Goal: Task Accomplishment & Management: Use online tool/utility

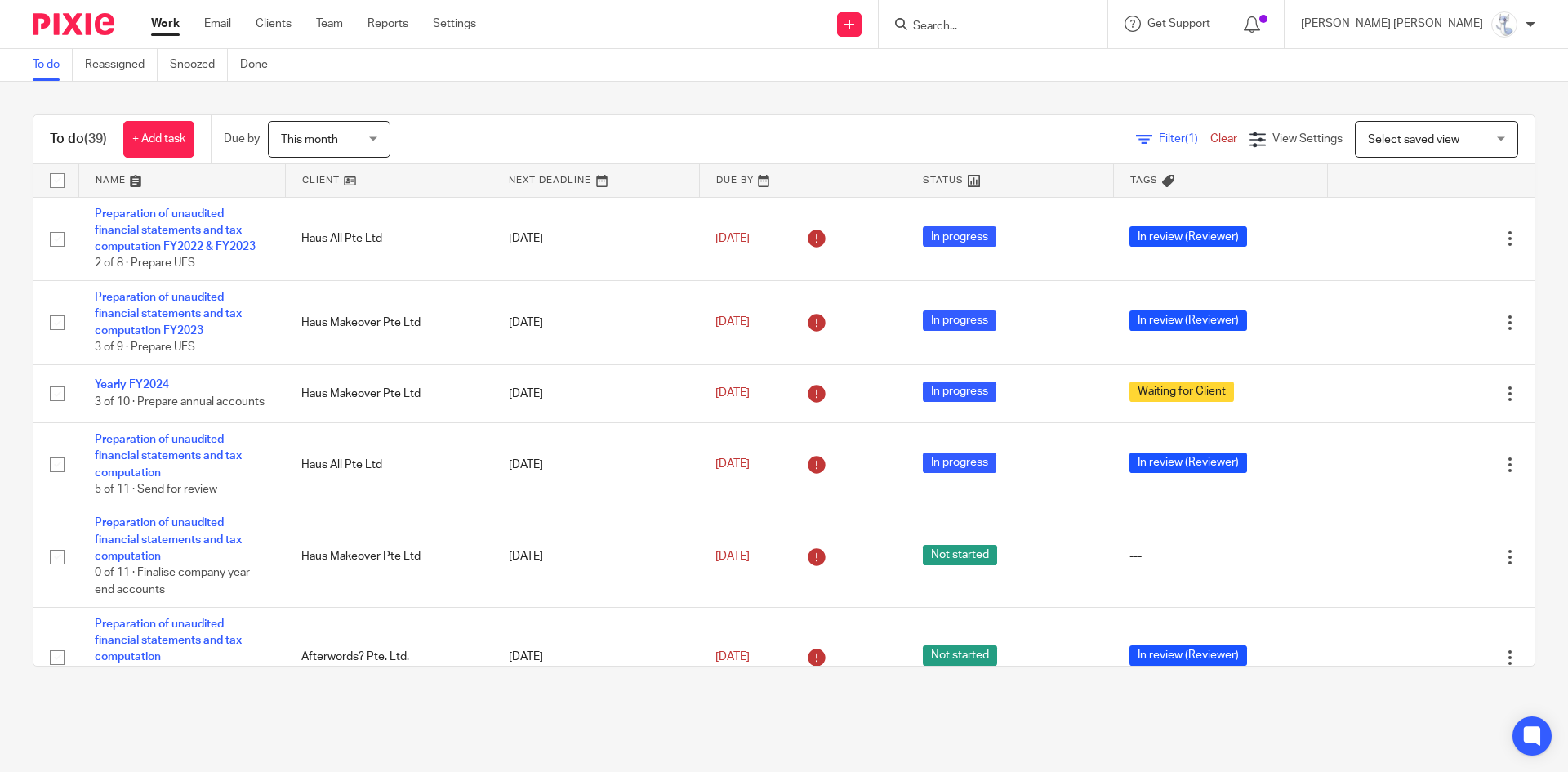
click at [1050, 32] on input "Search" at bounding box center [984, 26] width 147 height 15
type input "kaboodle"
click at [1092, 65] on link at bounding box center [1025, 70] width 234 height 38
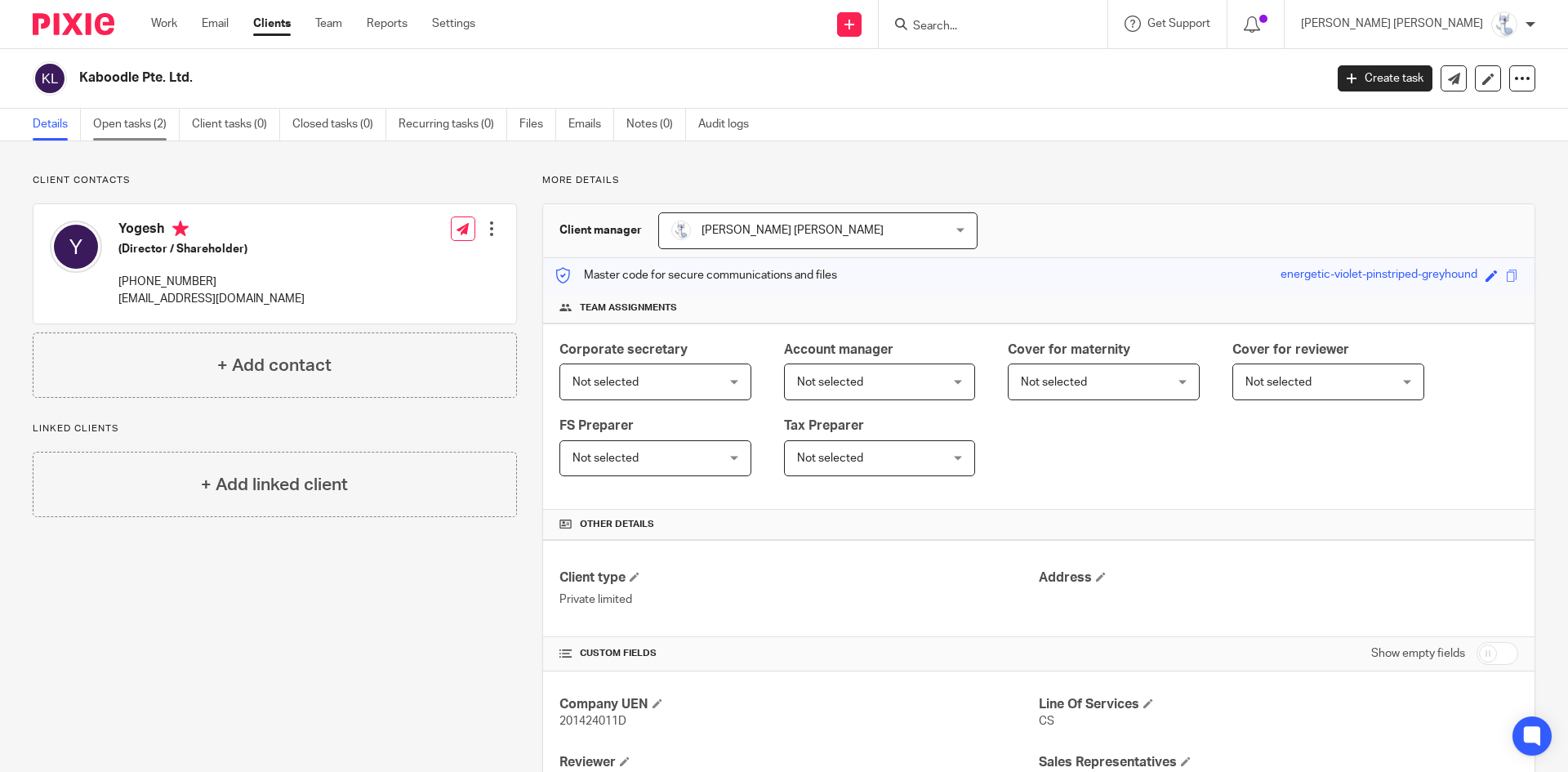
click at [145, 111] on link "Open tasks (2)" at bounding box center [136, 124] width 87 height 32
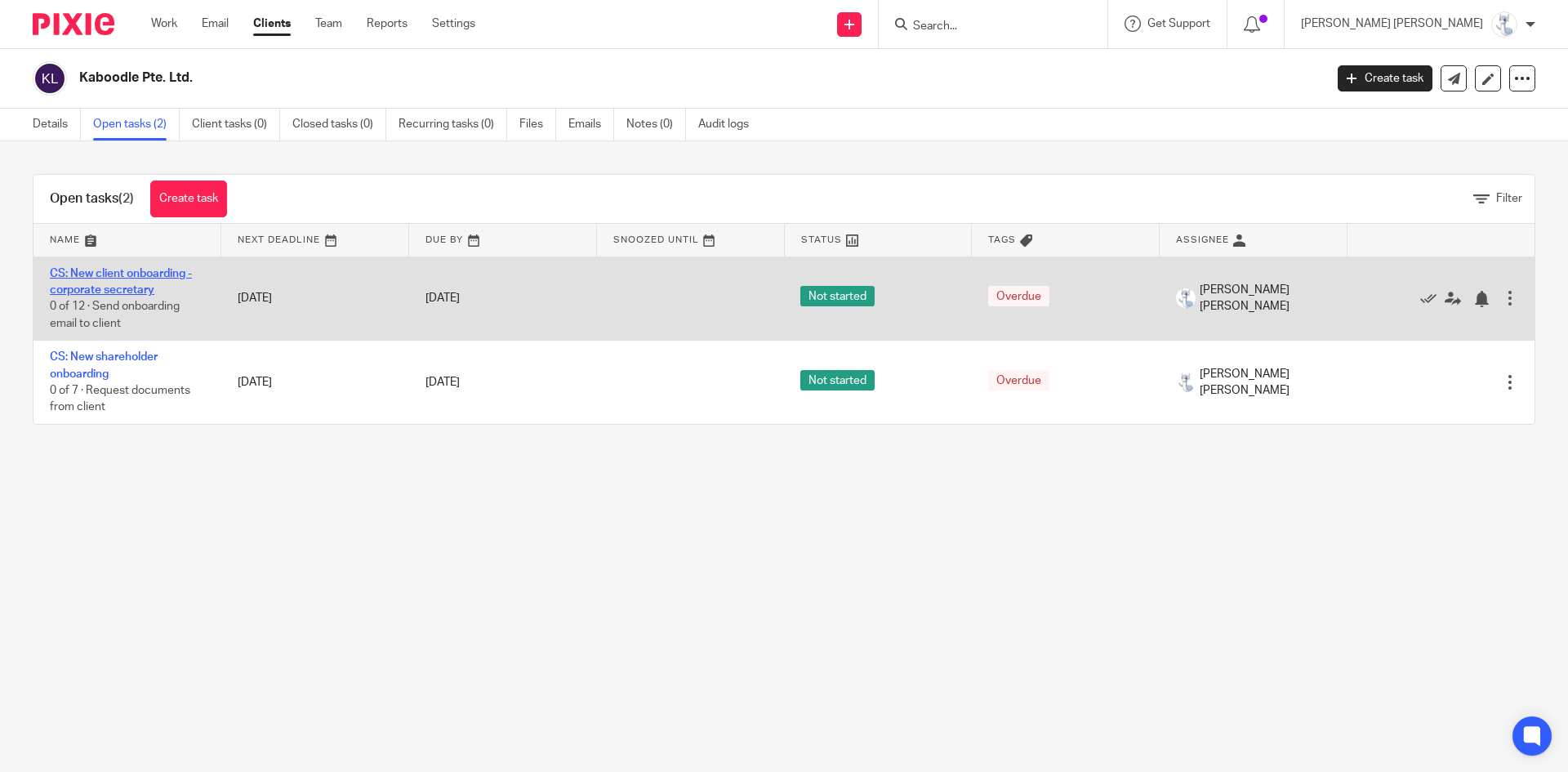
click at [130, 288] on link "CS: New client onboarding - corporate secretary" at bounding box center [121, 281] width 142 height 28
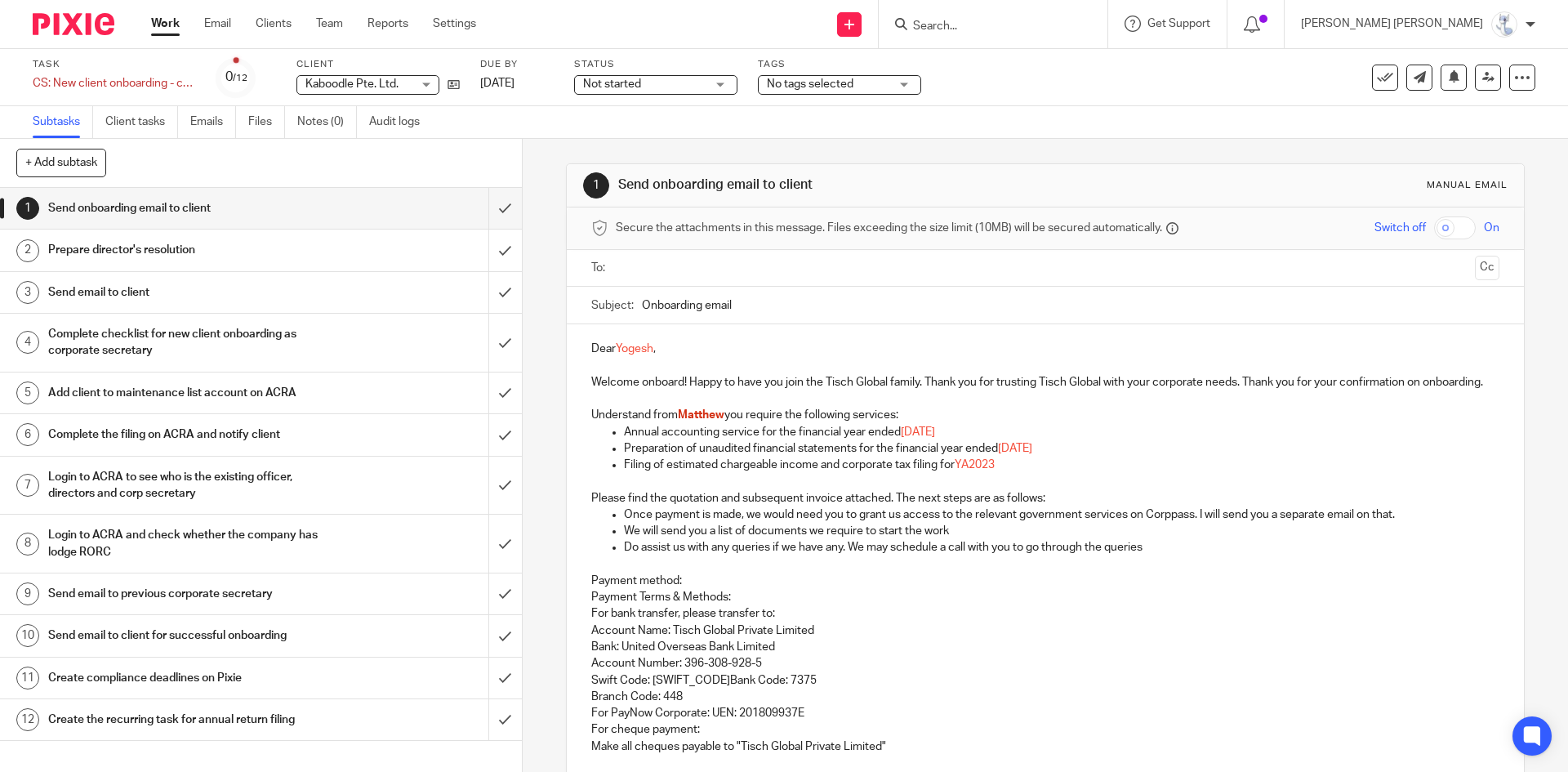
click at [143, 239] on h1 "Prepare director's resolution" at bounding box center [190, 249] width 283 height 24
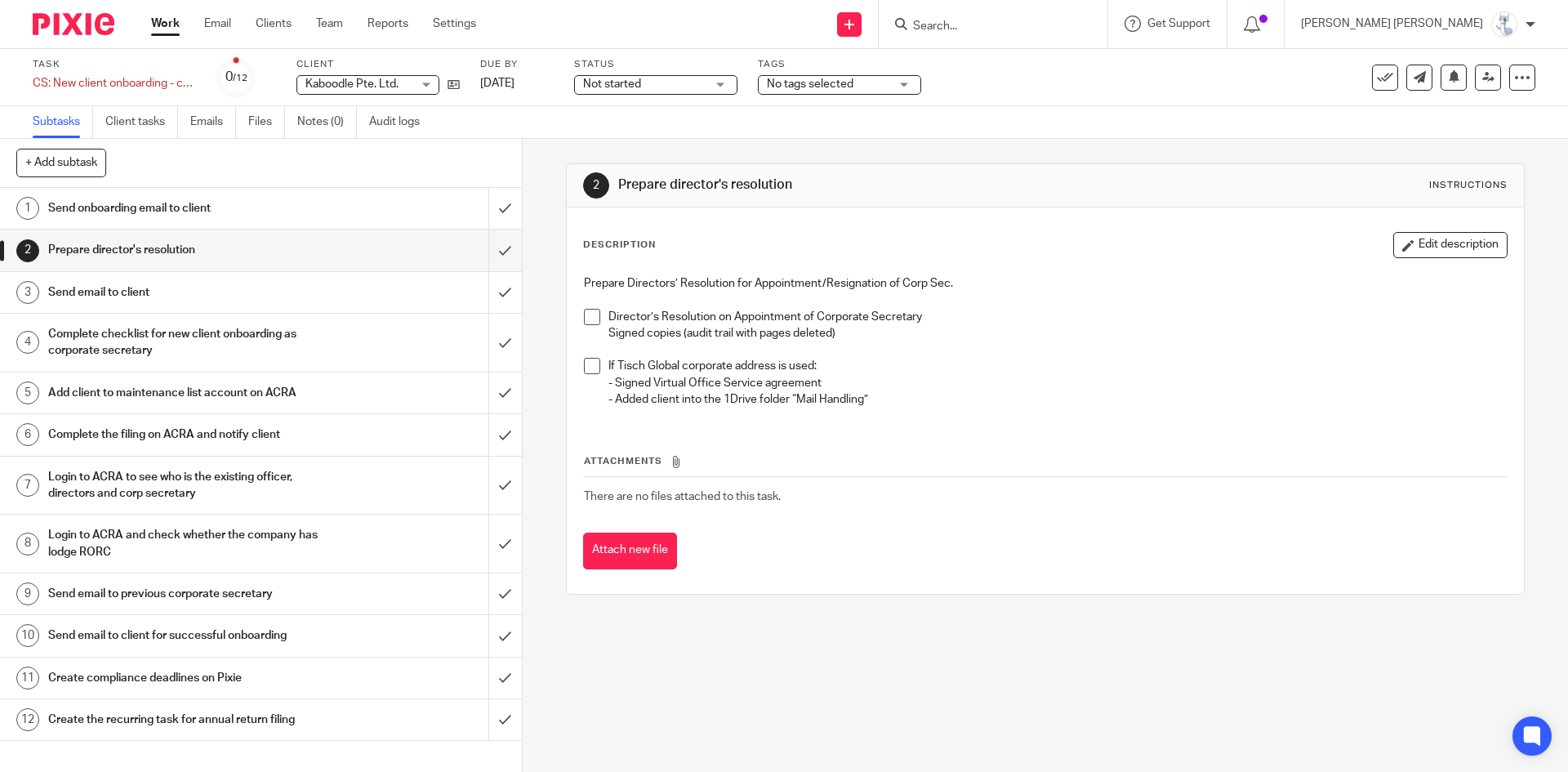
click at [1058, 20] on input "Search" at bounding box center [984, 26] width 147 height 15
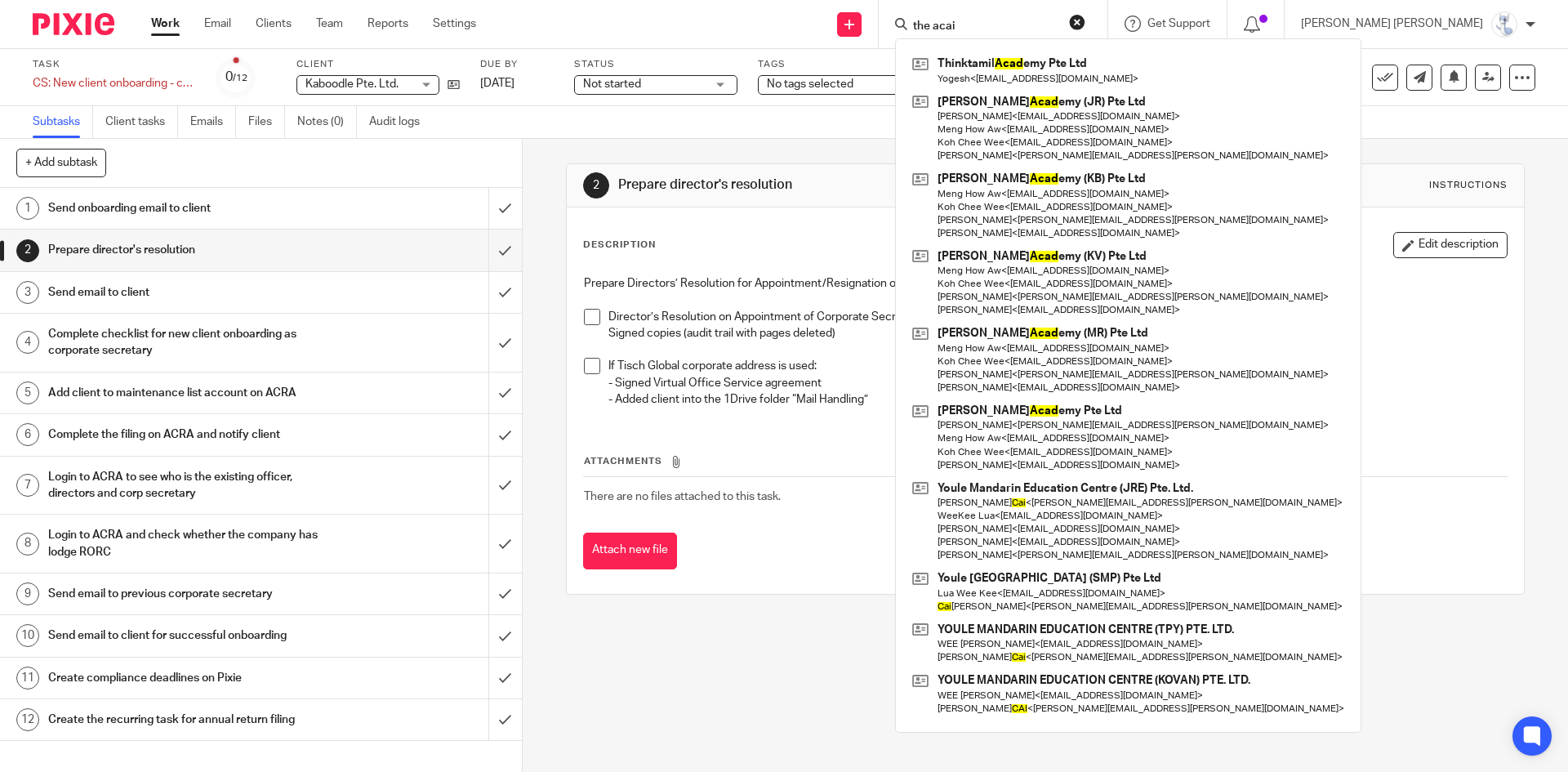
type input "the acai"
drag, startPoint x: 1087, startPoint y: 13, endPoint x: 1011, endPoint y: 13, distance: 76.0
click at [1011, 13] on div "the acai Thinktamil Acad emy Pte Ltd Yogesh < yopresh@gmail.com > Kai Acad emy …" at bounding box center [993, 24] width 229 height 49
drag, startPoint x: 1084, startPoint y: 18, endPoint x: 1018, endPoint y: 19, distance: 66.0
click at [1018, 19] on div "the acai" at bounding box center [990, 23] width 191 height 20
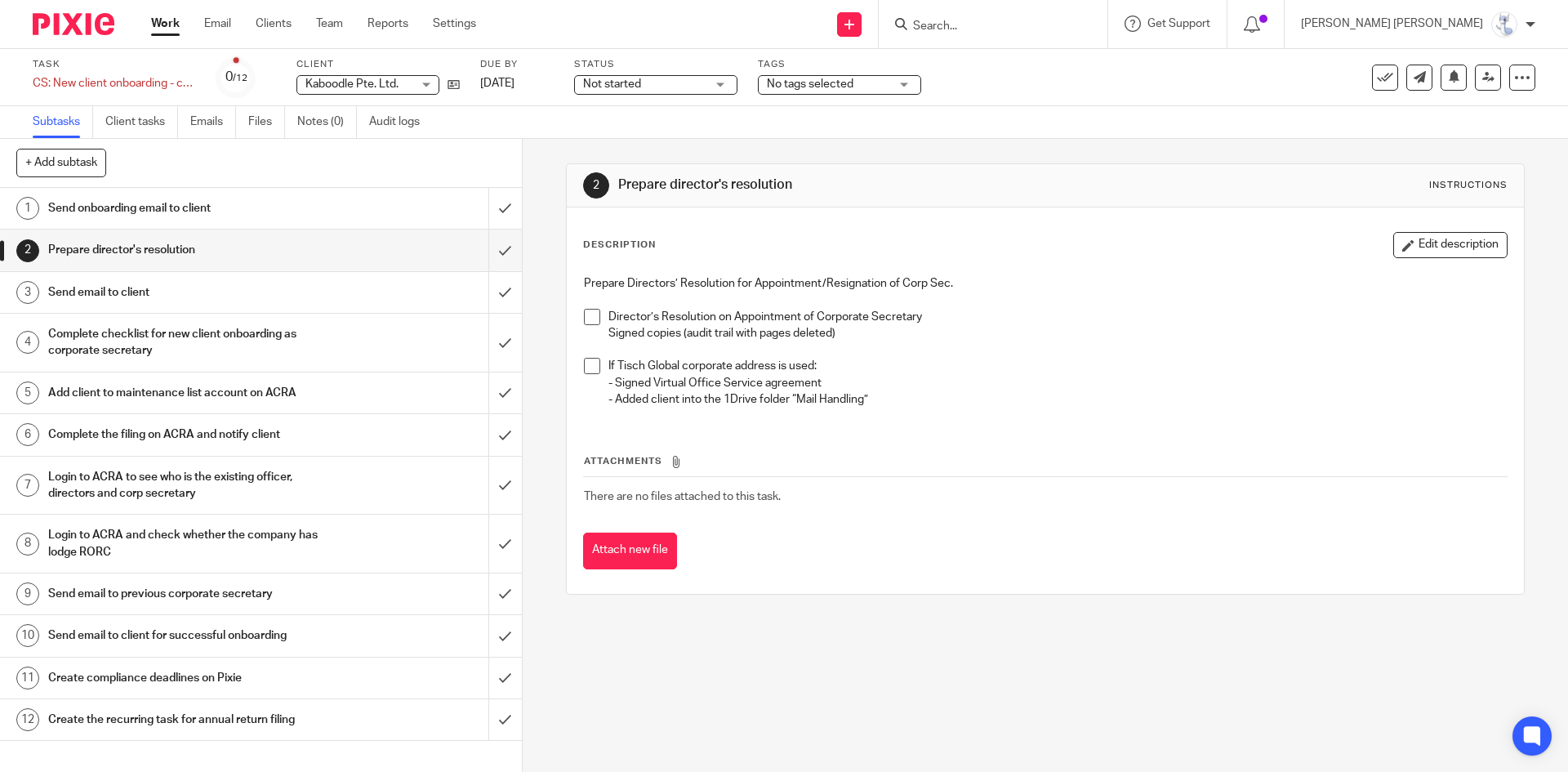
click at [1058, 19] on input "Search" at bounding box center [984, 26] width 147 height 15
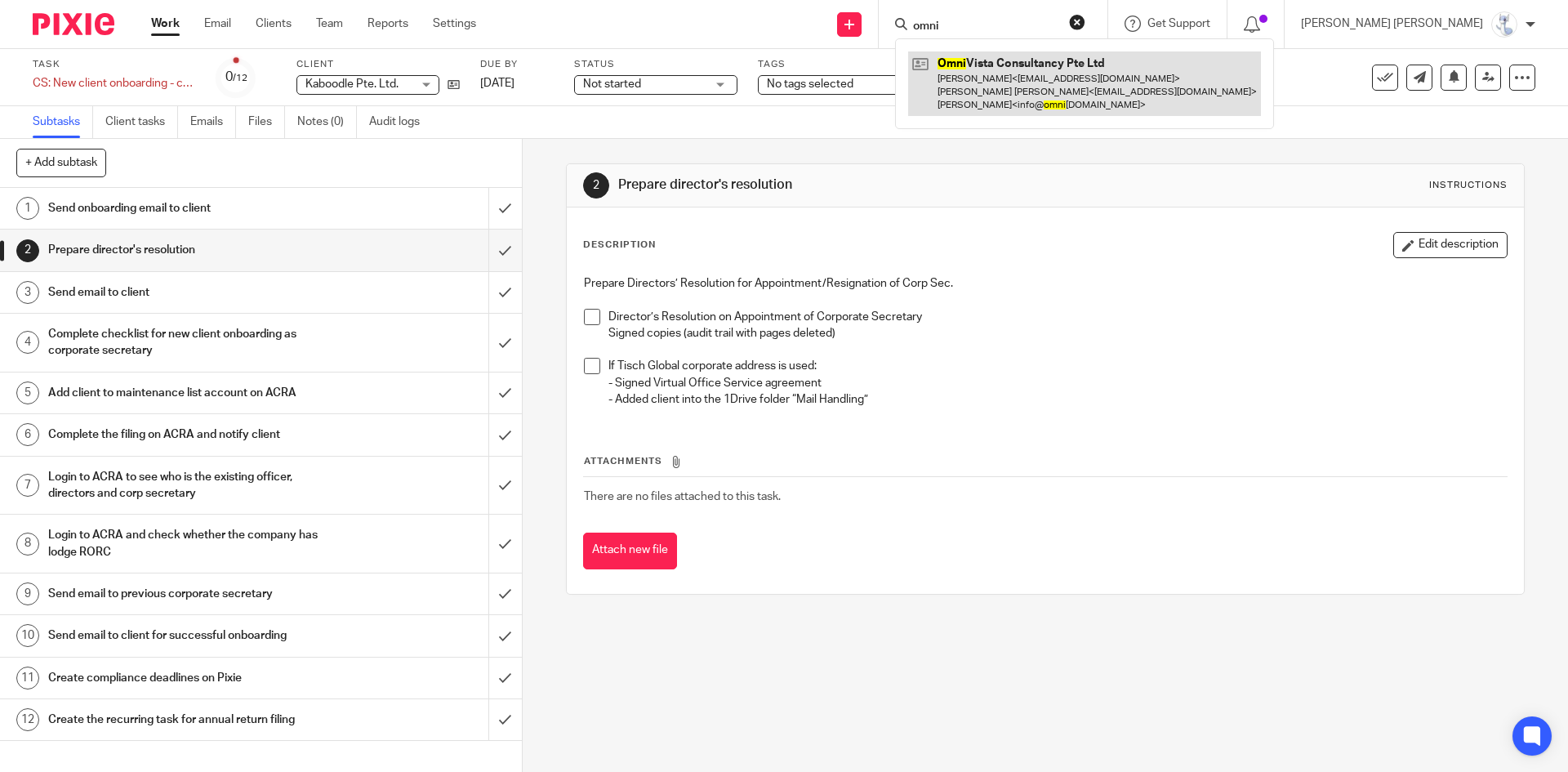
type input "omni"
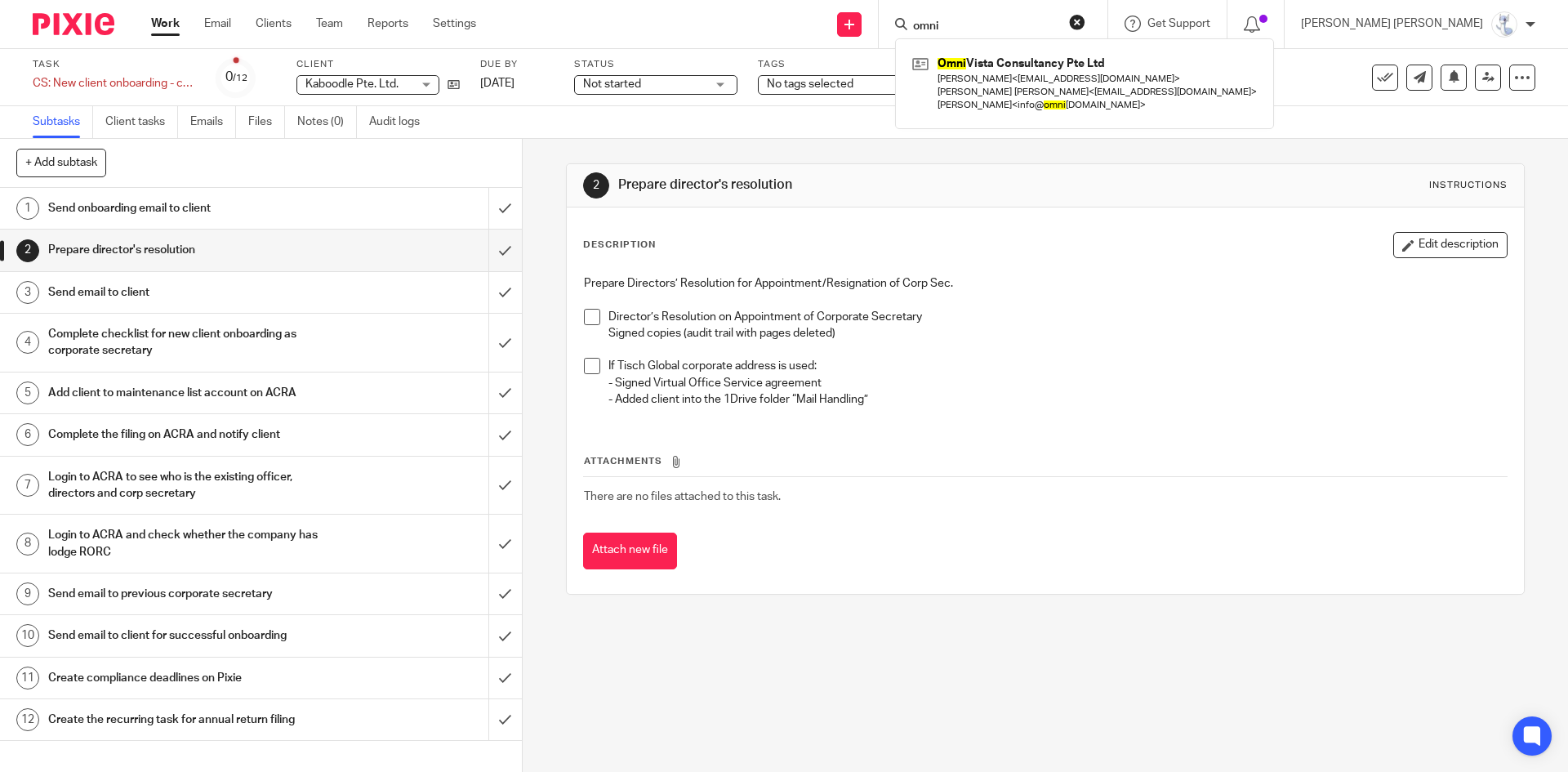
click at [1028, 263] on div "Description Edit description Prepare Directors’ Resolution for Appointment/Resi…" at bounding box center [1046, 327] width 924 height 189
click at [130, 288] on h1 "Send email to client" at bounding box center [190, 292] width 283 height 24
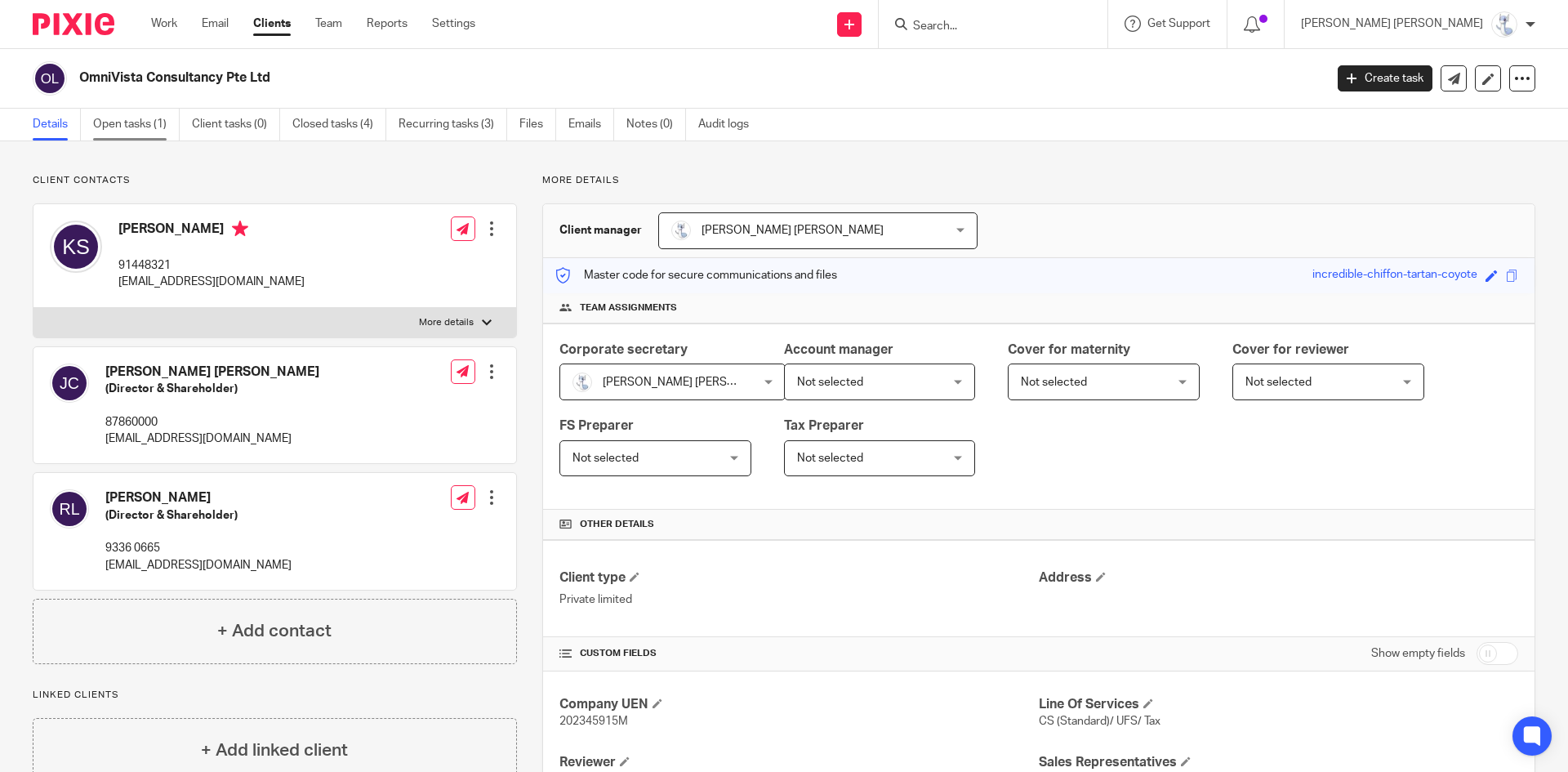
click at [159, 124] on link "Open tasks (1)" at bounding box center [136, 124] width 87 height 32
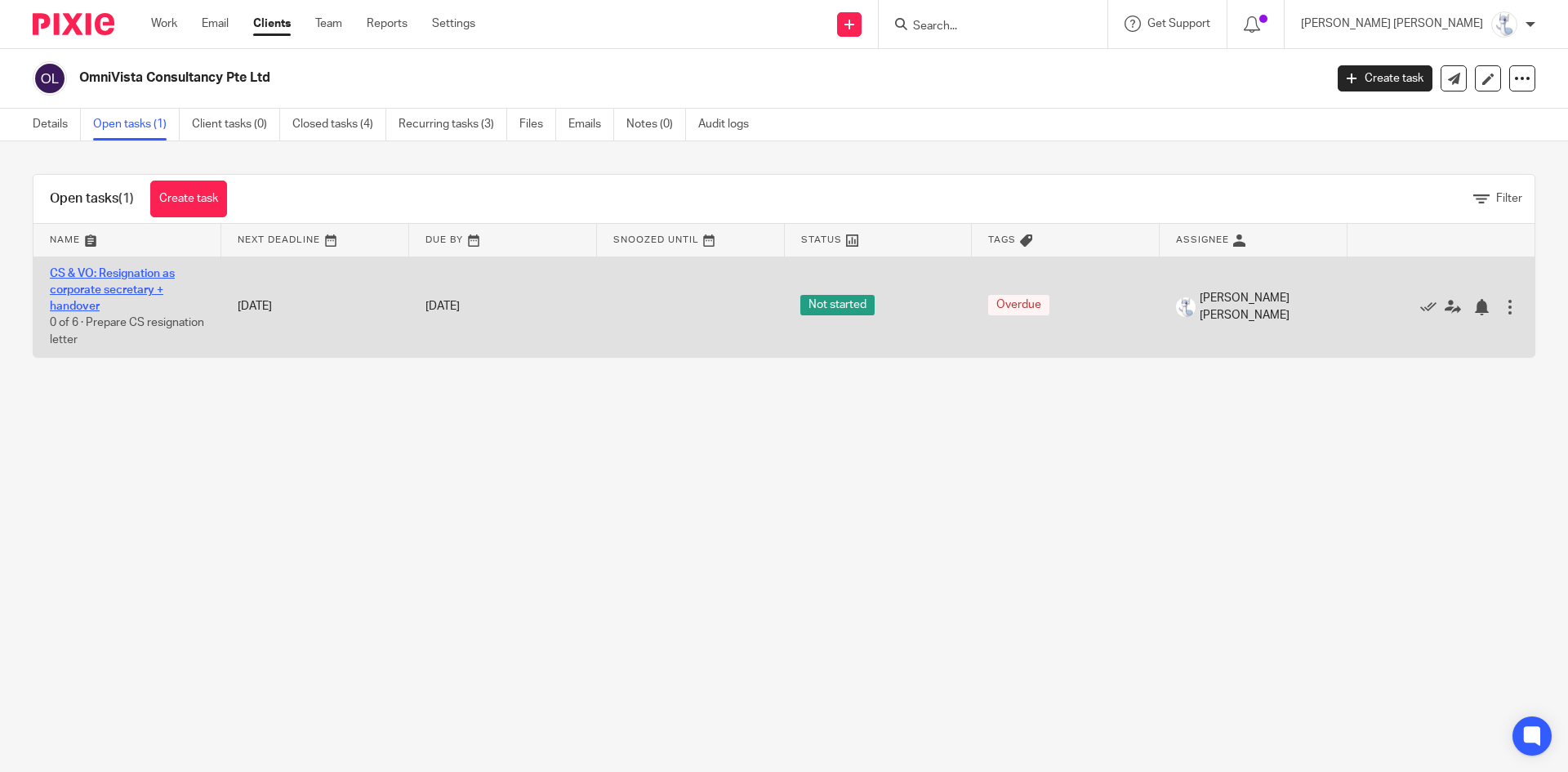
click at [123, 273] on link "CS & VO: Resignation as corporate secretary + handover" at bounding box center [112, 290] width 125 height 45
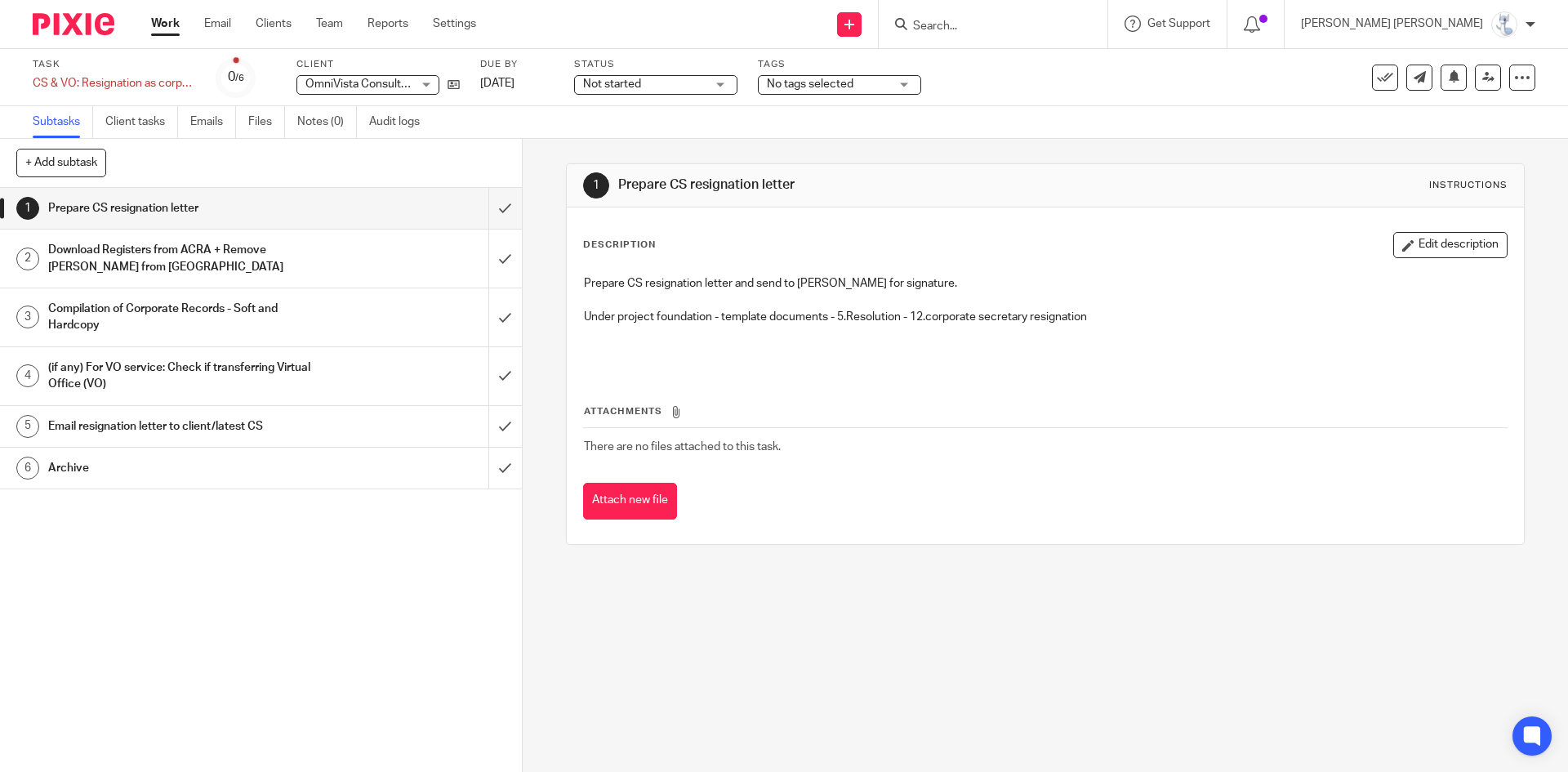
click at [262, 251] on h1 "Download Registers from ACRA + Remove Jolene from ACRA" at bounding box center [190, 258] width 283 height 42
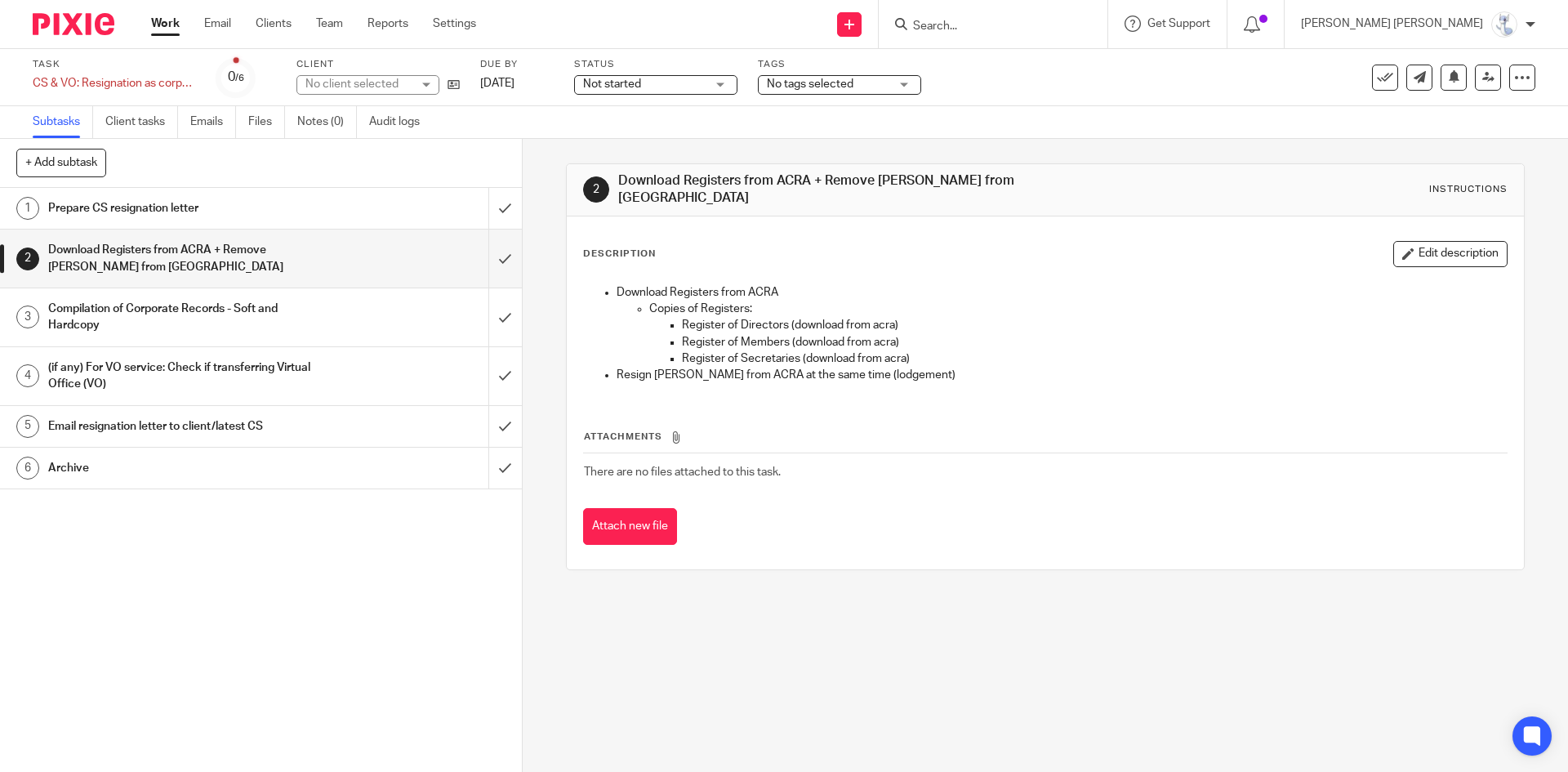
click at [249, 313] on h1 "Compilation of Corporate Records - Soft and Hardcopy" at bounding box center [190, 317] width 283 height 42
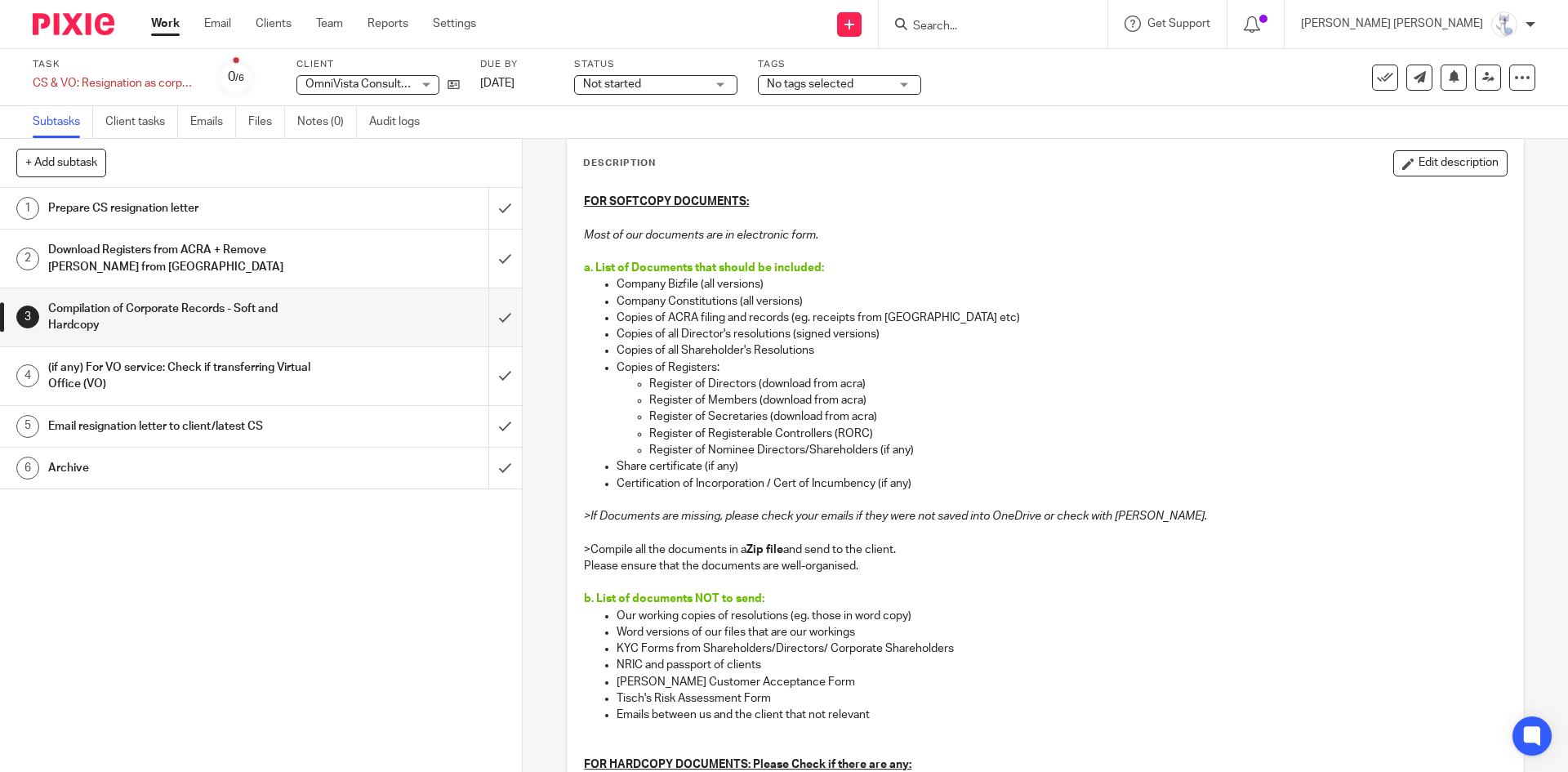
scroll to position [163, 0]
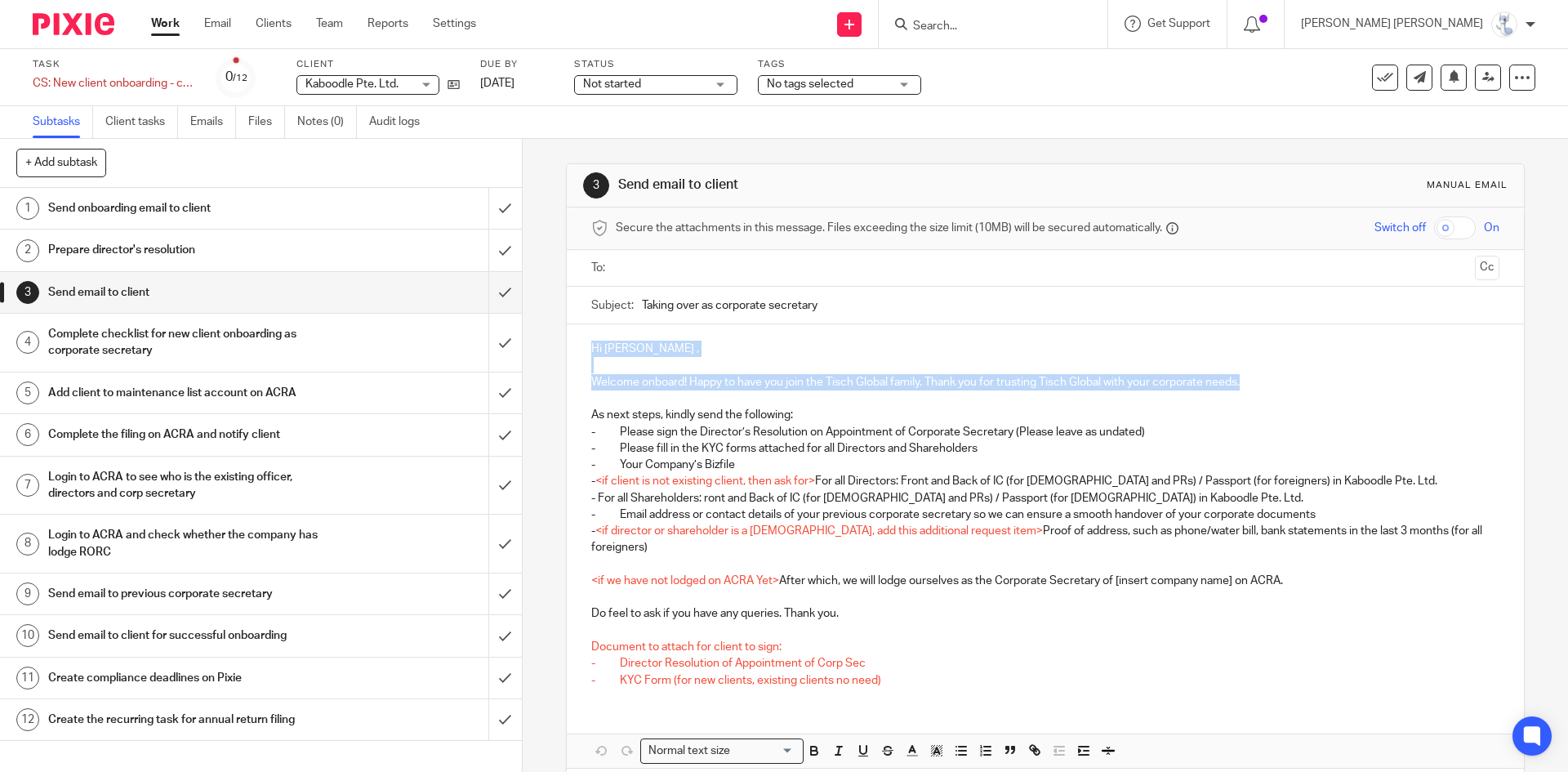
drag, startPoint x: 588, startPoint y: 344, endPoint x: 1300, endPoint y: 389, distance: 713.4
click at [1300, 389] on div "Hi Yogesh , Welcome onboard! Happy to have you join the Tisch Global family. Th…" at bounding box center [1045, 511] width 956 height 376
copy div "Hi Yogesh , Welcome onboard! Happy to have you join the Tisch Global family. Th…"
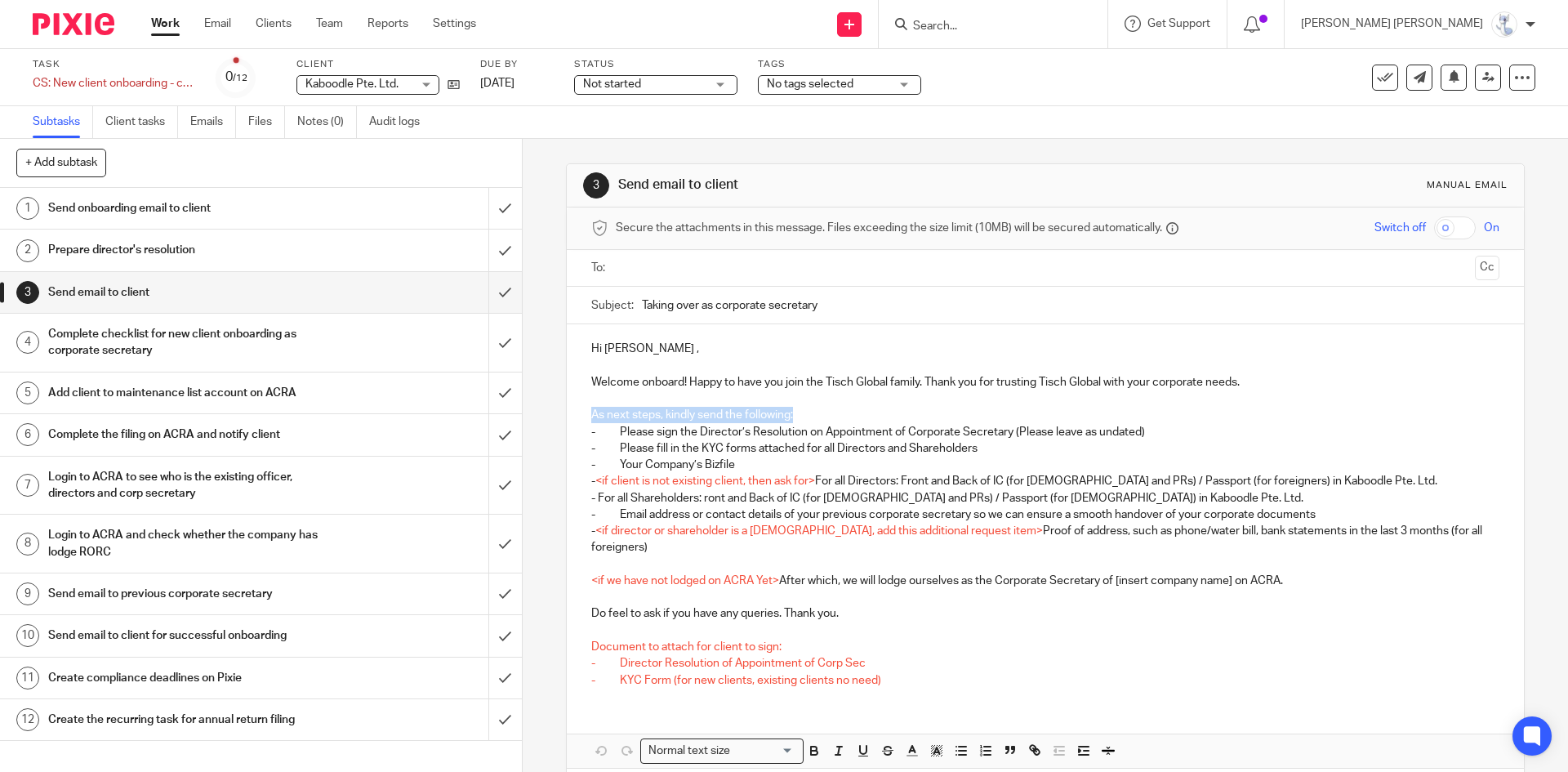
drag, startPoint x: 587, startPoint y: 414, endPoint x: 795, endPoint y: 412, distance: 208.0
click at [795, 412] on p "As next steps, kindly send the following:" at bounding box center [1045, 414] width 908 height 17
copy p "As next steps, kindly send the following:"
drag, startPoint x: 1183, startPoint y: 431, endPoint x: 586, endPoint y: 430, distance: 597.0
click at [586, 430] on div "Hi Yogesh , Welcome onboard! Happy to have you join the Tisch Global family. Th…" at bounding box center [1045, 511] width 956 height 376
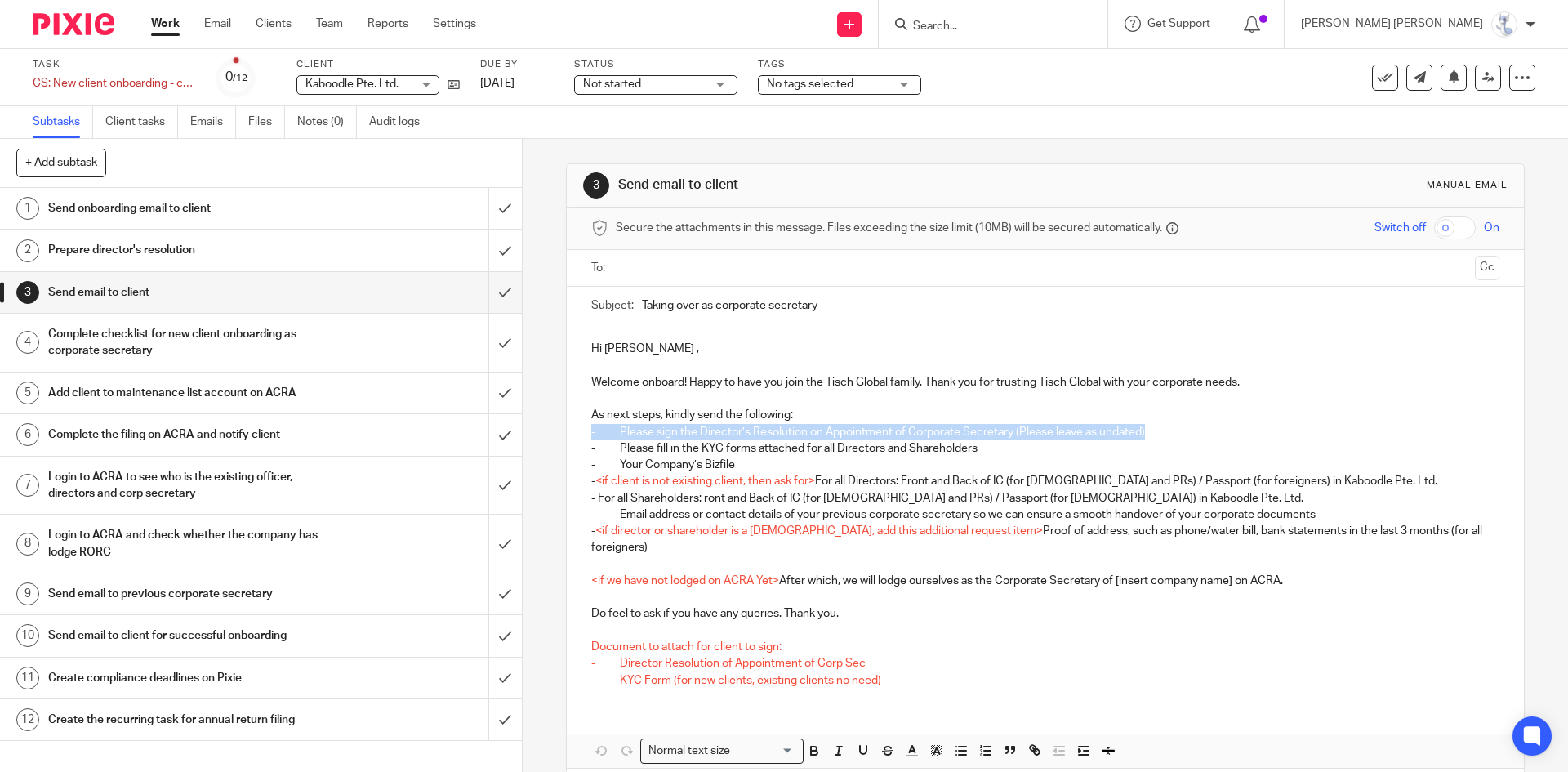
copy p "- Please sign the Director’s Resolution on Appointment of Corporate Secretary (…"
click at [675, 494] on p "- For all Shareholders: ront and Back of IC (for Singaporeans and PRs) / Passpo…" at bounding box center [1045, 498] width 908 height 17
click at [665, 514] on p "- Email address or contact details of your previous corporate secretary so we c…" at bounding box center [1045, 514] width 908 height 17
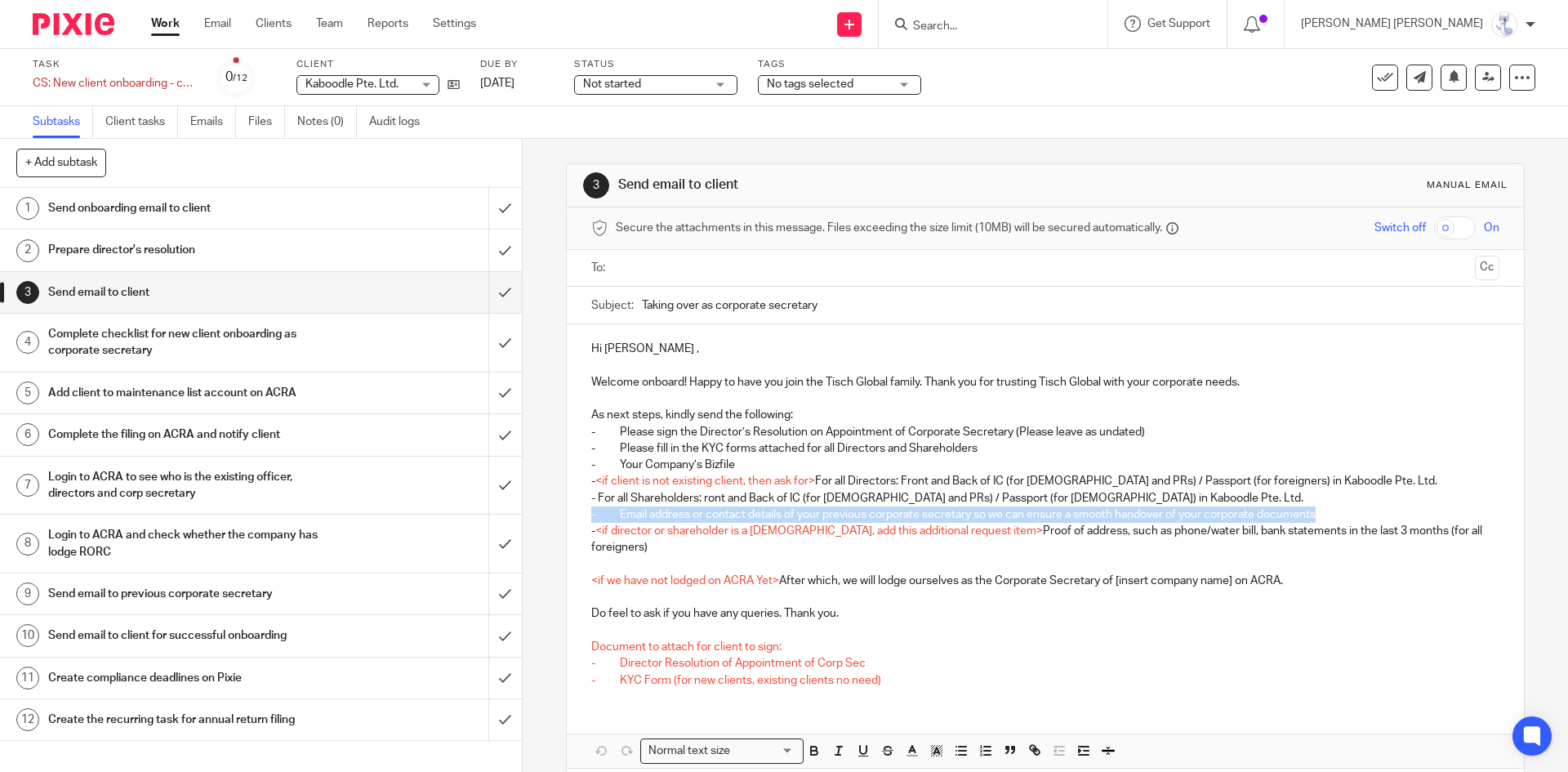
drag, startPoint x: 1334, startPoint y: 514, endPoint x: 582, endPoint y: 510, distance: 752.0
click at [582, 510] on div "Hi Yogesh , Welcome onboard! Happy to have you join the Tisch Global family. Th…" at bounding box center [1045, 511] width 956 height 376
copy p "- Email address or contact details of your previous corporate secretary so we c…"
click at [751, 543] on p "- <if director or shareholder is a foreigner, add this additional request item>…" at bounding box center [1045, 539] width 908 height 33
drag, startPoint x: 1298, startPoint y: 579, endPoint x: 782, endPoint y: 580, distance: 516.0
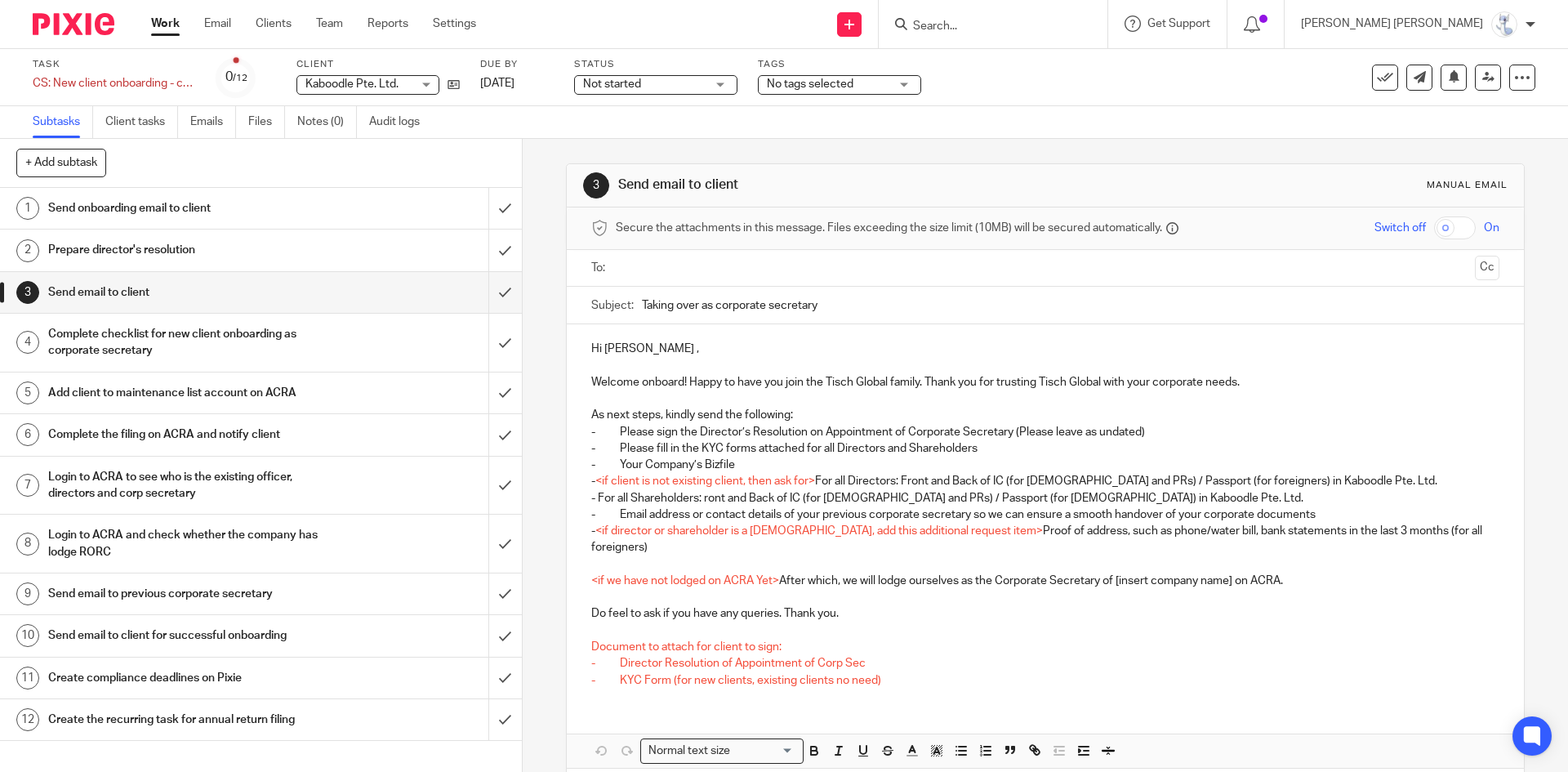
click at [812, 584] on p "<if we have not lodged on ACRA Yet> After which, we will lodge ourselves as the…" at bounding box center [1045, 580] width 908 height 17
click at [782, 580] on p "<if we have not lodged on ACRA Yet> After which, we will lodge ourselves as the…" at bounding box center [1045, 580] width 908 height 17
drag, startPoint x: 781, startPoint y: 580, endPoint x: 1114, endPoint y: 588, distance: 333.1
click at [1114, 588] on p "<if we have not lodged on ACRA Yet> After which, we will lodge ourselves as the…" at bounding box center [1045, 580] width 908 height 17
copy p "After which, we will lodge ourselves as the Corporate Secretary of"
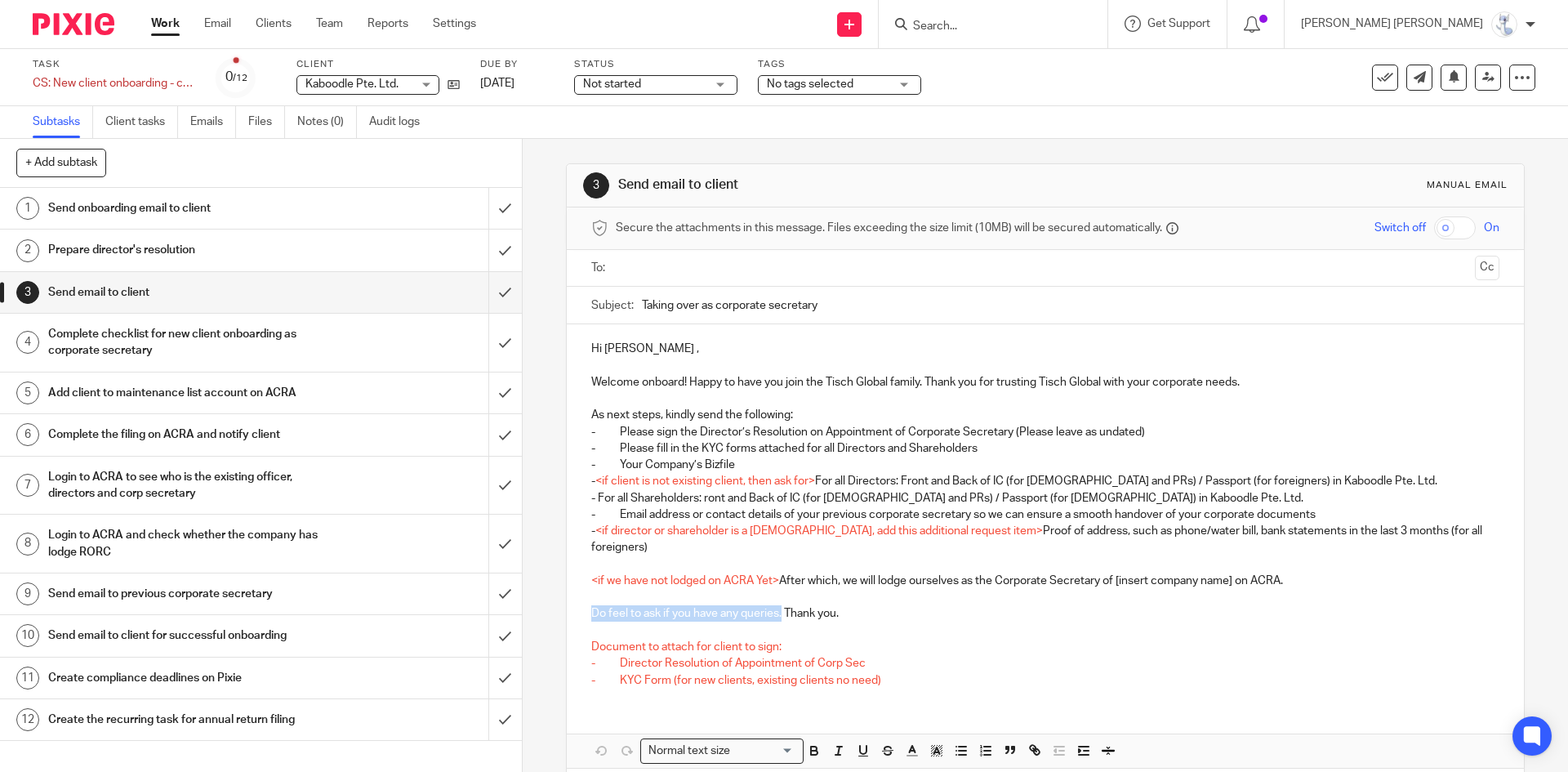
drag, startPoint x: 778, startPoint y: 615, endPoint x: 583, endPoint y: 615, distance: 195.0
click at [583, 615] on div "Hi Yogesh , Welcome onboard! Happy to have you join the Tisch Global family. Th…" at bounding box center [1045, 511] width 956 height 376
copy p "Do feel to ask if you have any queries."
drag, startPoint x: 638, startPoint y: 308, endPoint x: 819, endPoint y: 299, distance: 181.2
click at [819, 299] on input "Taking over as corporate secretary" at bounding box center [1070, 305] width 857 height 37
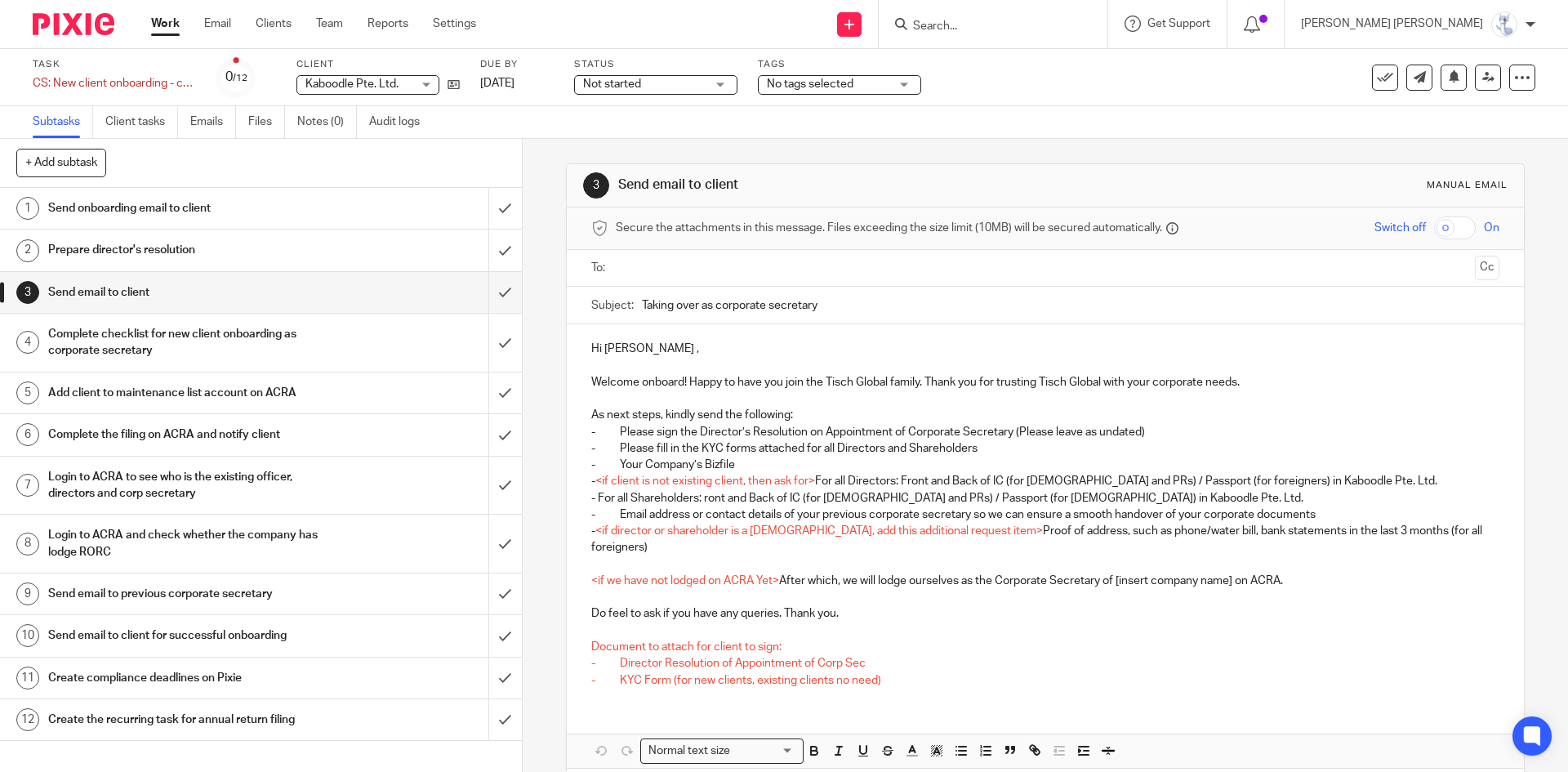
click at [849, 623] on p at bounding box center [1045, 630] width 908 height 17
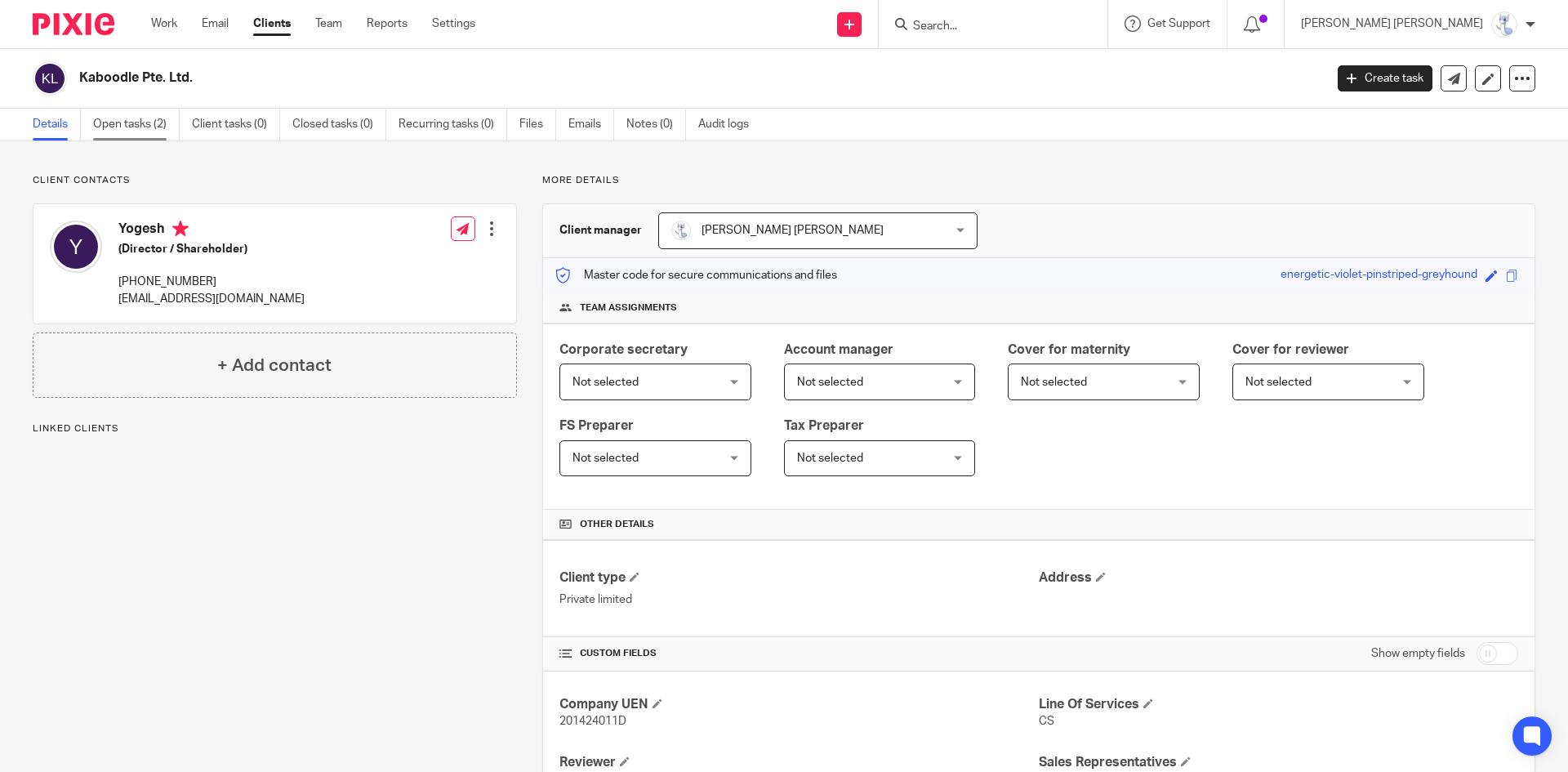
click at [150, 120] on link "Open tasks (2)" at bounding box center [136, 124] width 87 height 32
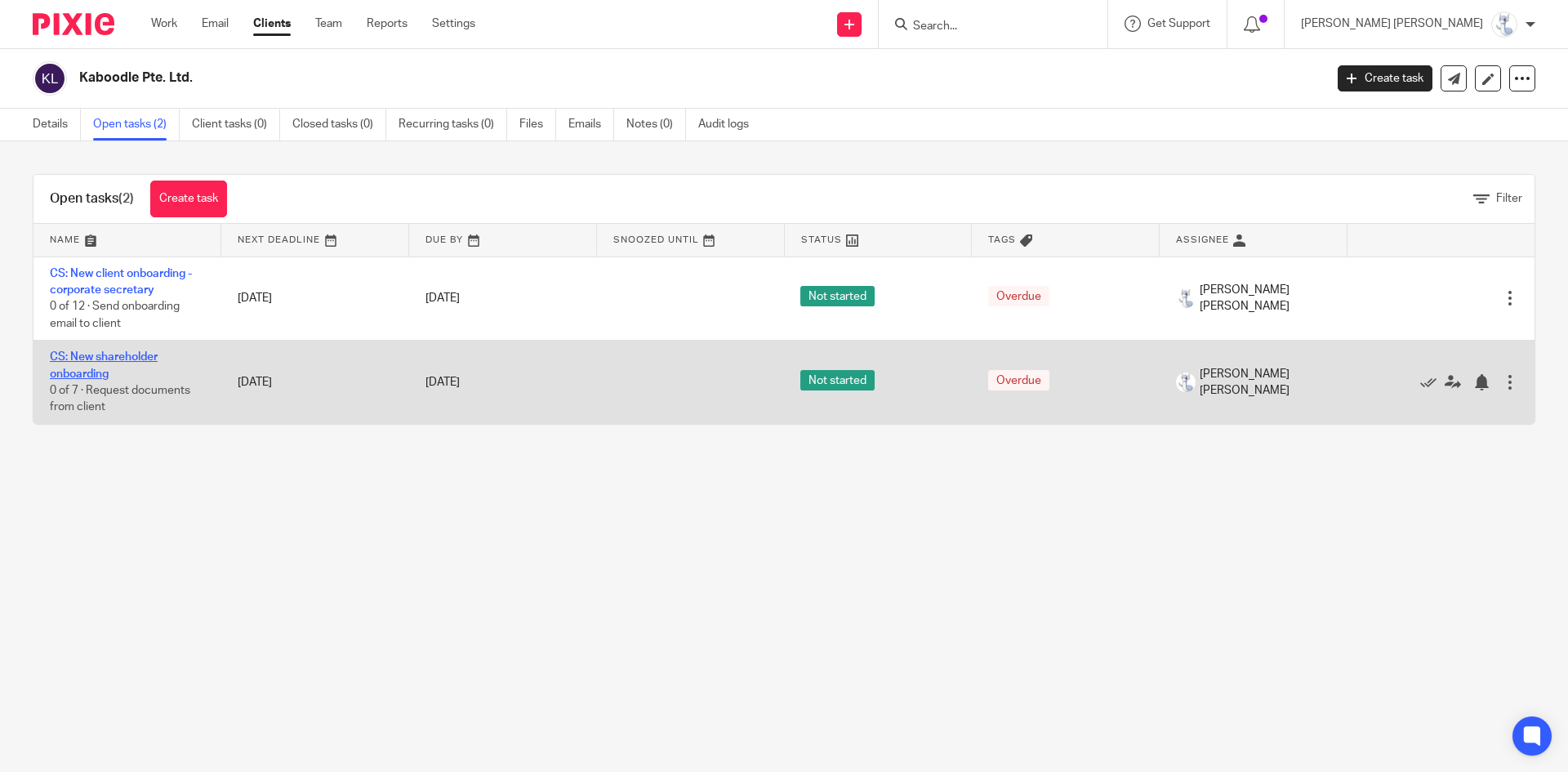
click at [101, 358] on link "CS: New shareholder onboarding" at bounding box center [103, 365] width 108 height 28
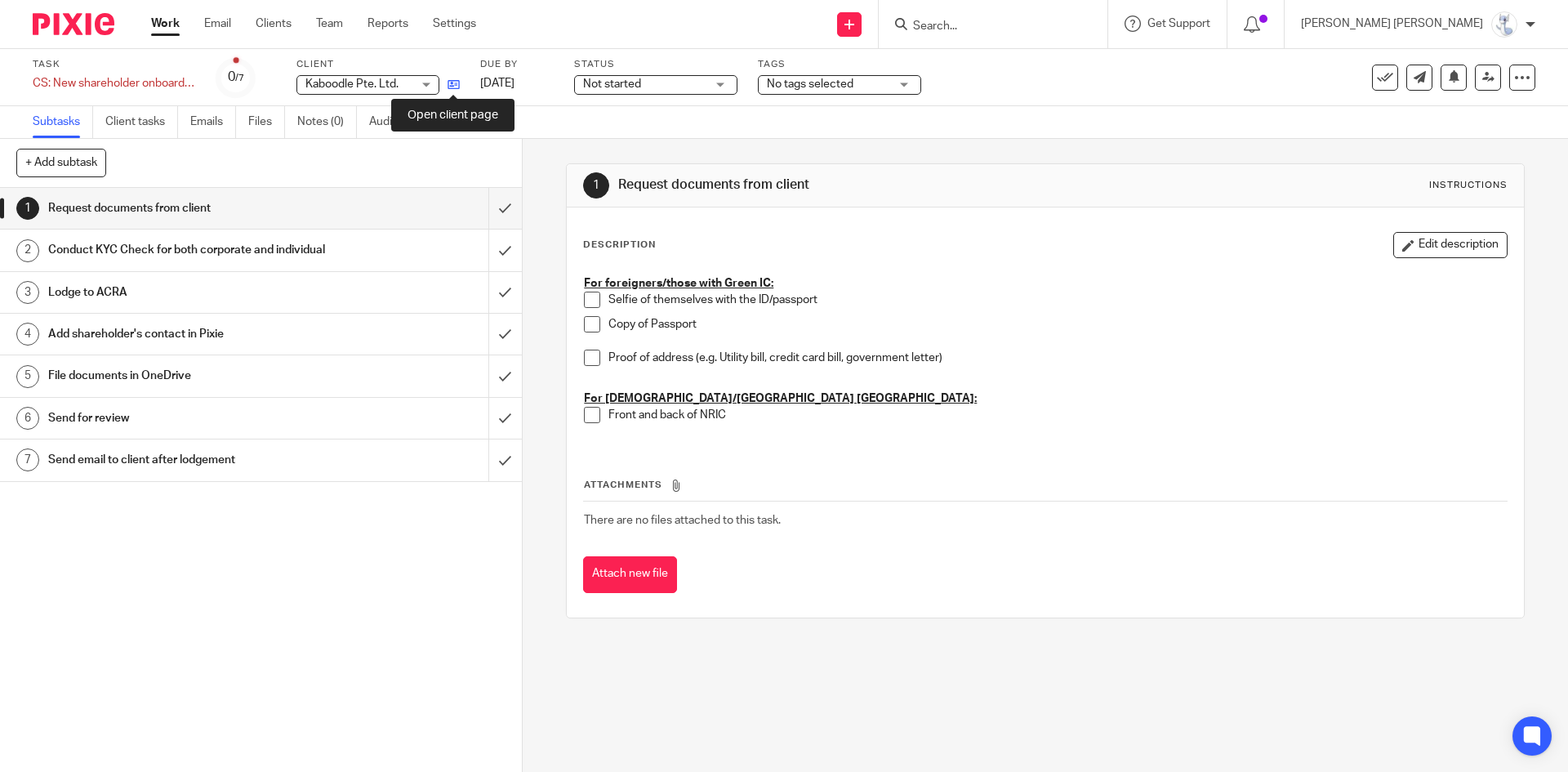
click at [448, 89] on icon at bounding box center [453, 85] width 13 height 13
click at [1518, 84] on div at bounding box center [1522, 77] width 26 height 26
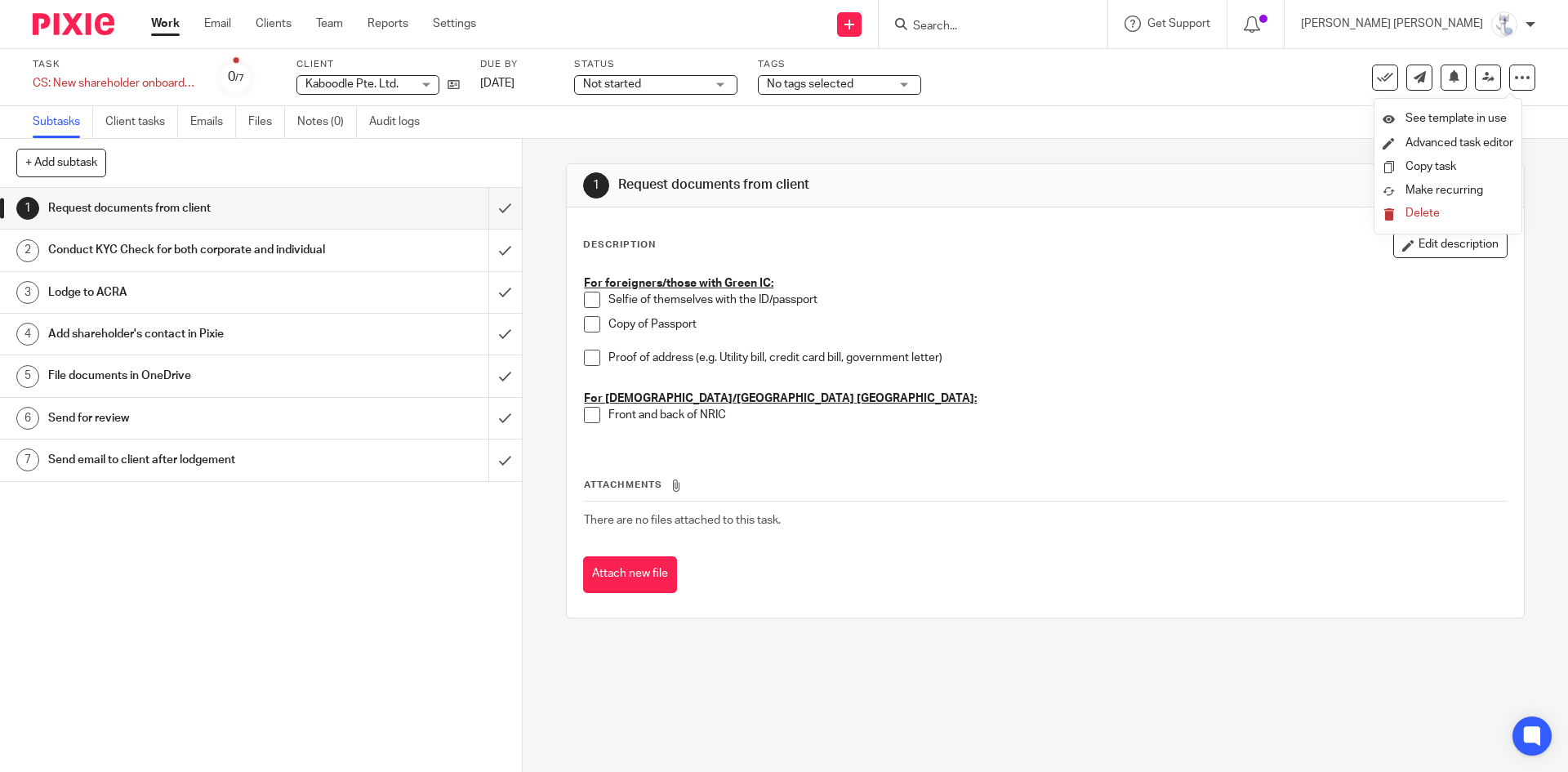
click at [1413, 210] on span "Delete" at bounding box center [1422, 213] width 34 height 12
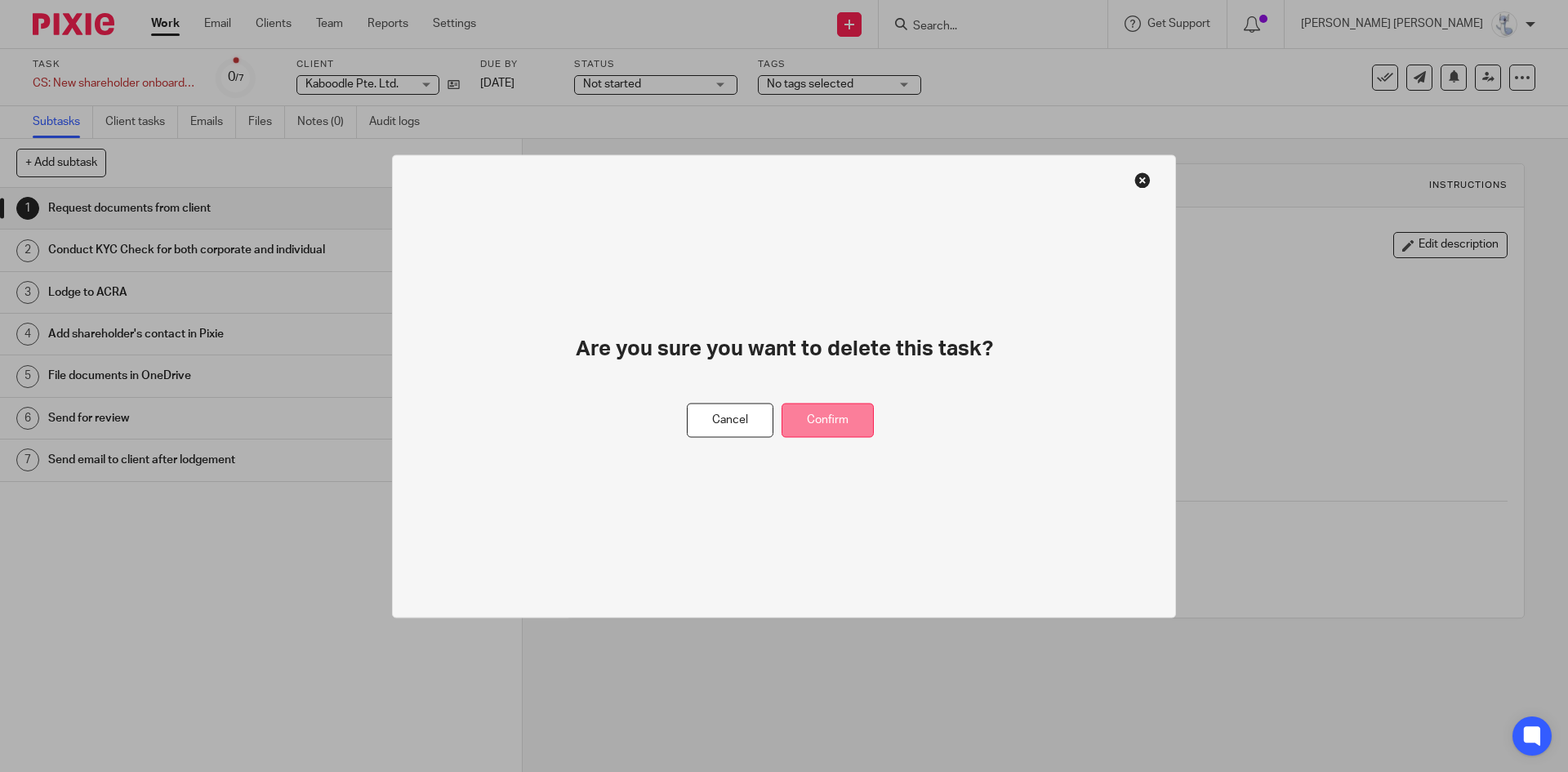
click at [860, 405] on button "Confirm" at bounding box center [828, 420] width 92 height 35
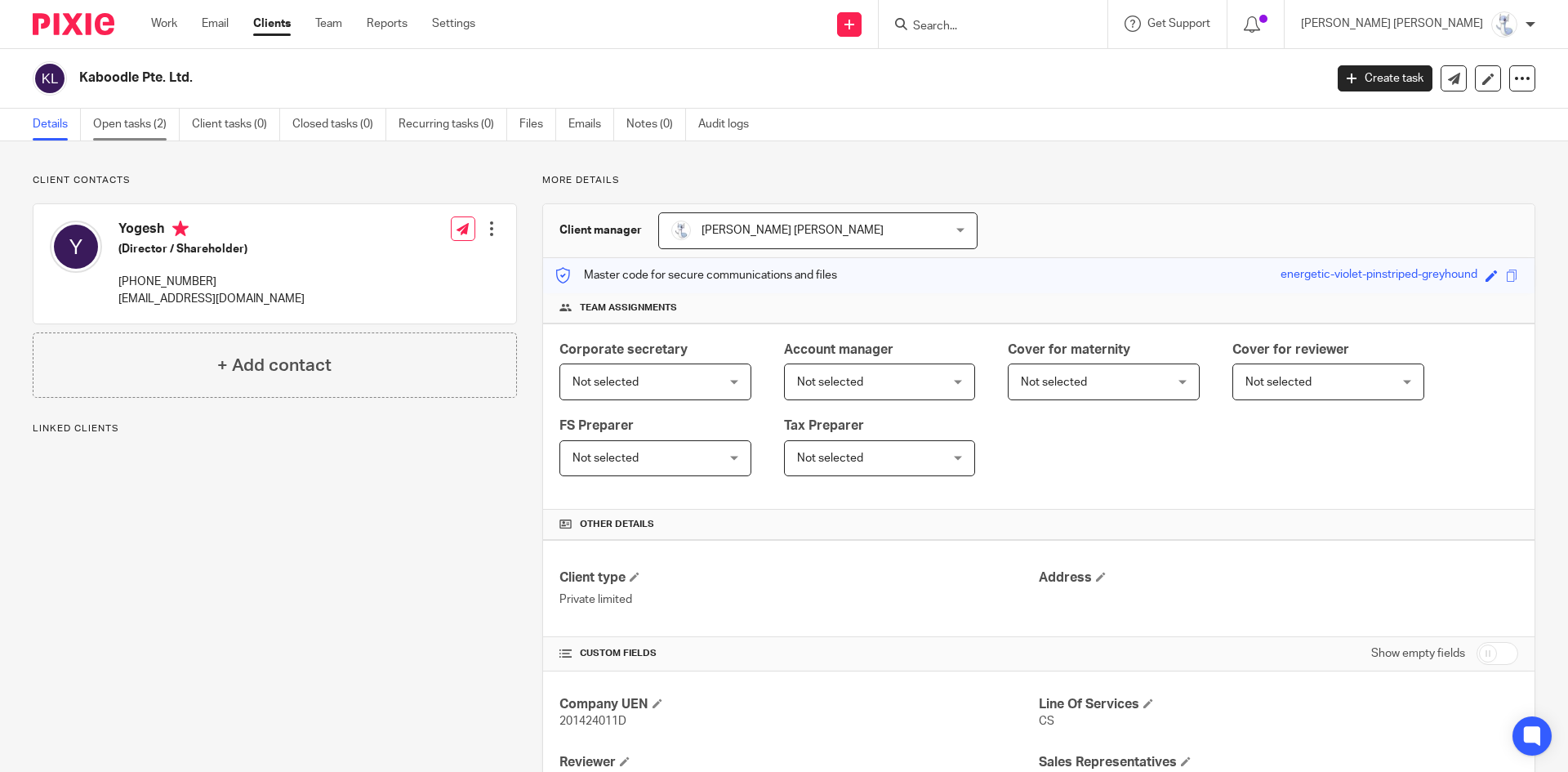
drag, startPoint x: 0, startPoint y: 0, endPoint x: 133, endPoint y: 115, distance: 175.8
click at [133, 115] on link "Open tasks (2)" at bounding box center [136, 124] width 87 height 32
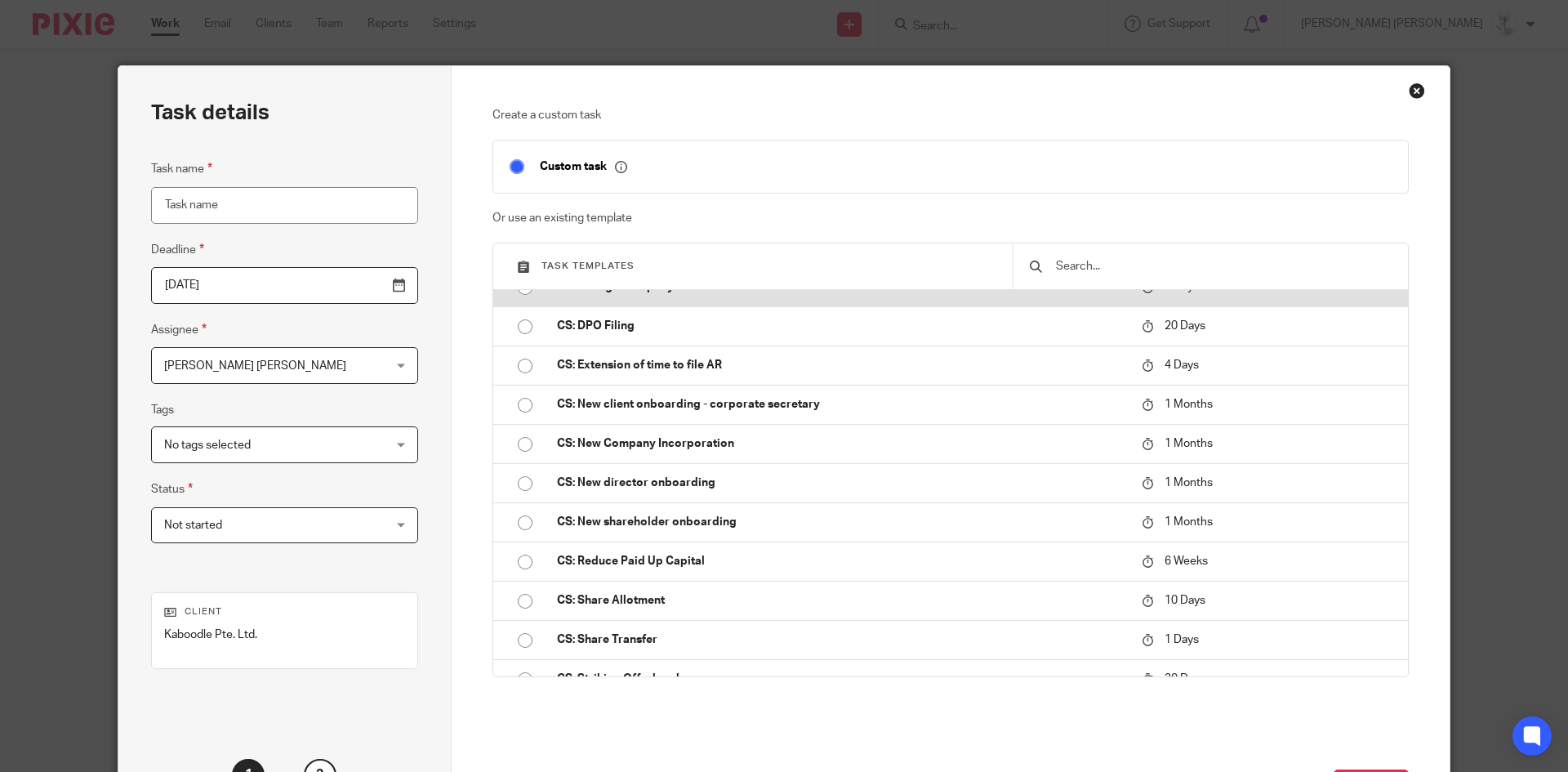
scroll to position [653, 0]
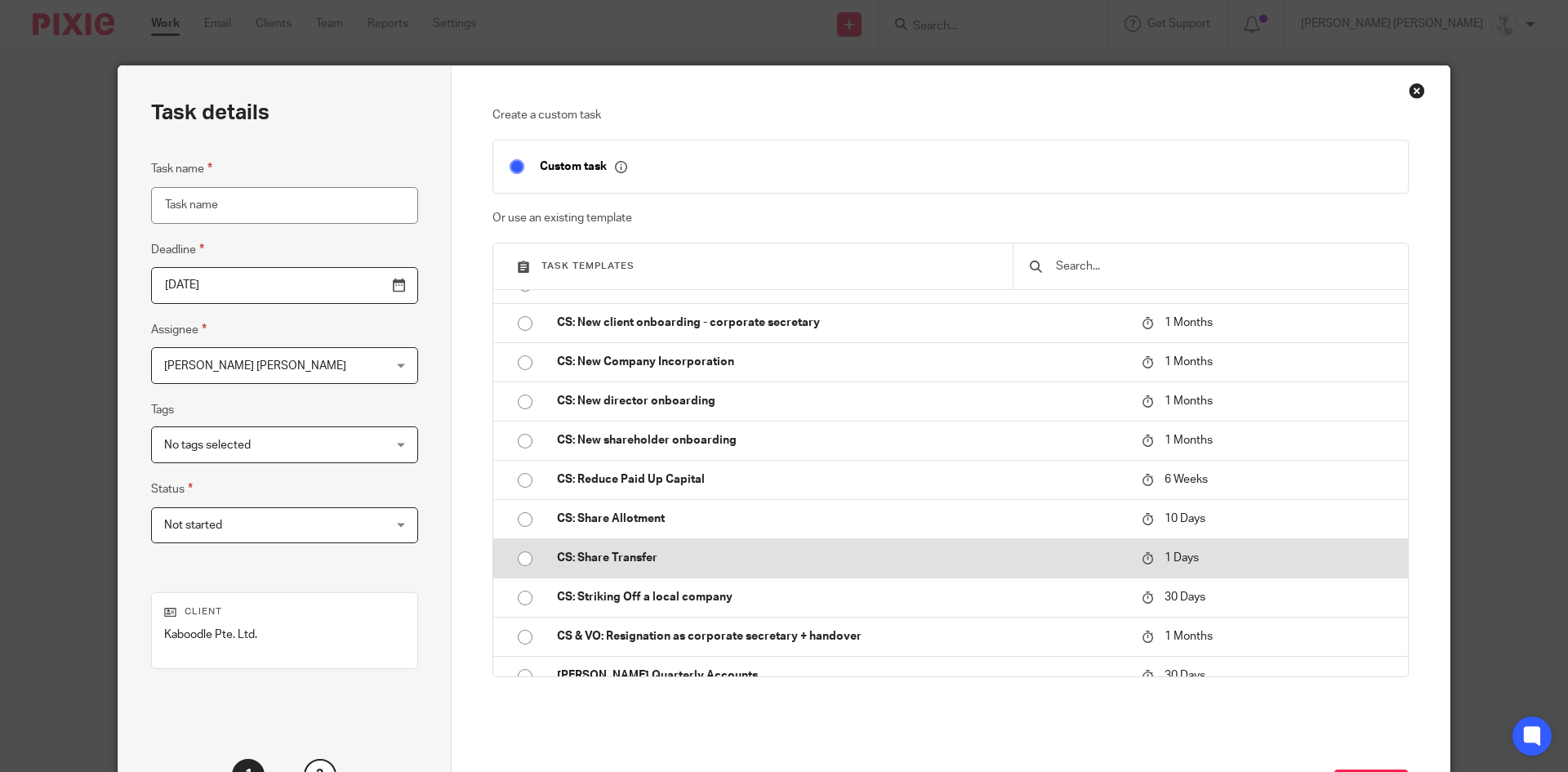
click at [660, 541] on td "CS: Share Transfer" at bounding box center [837, 557] width 593 height 39
type input "[DATE]"
type input "CS: Share Transfer"
checkbox input "false"
radio input "true"
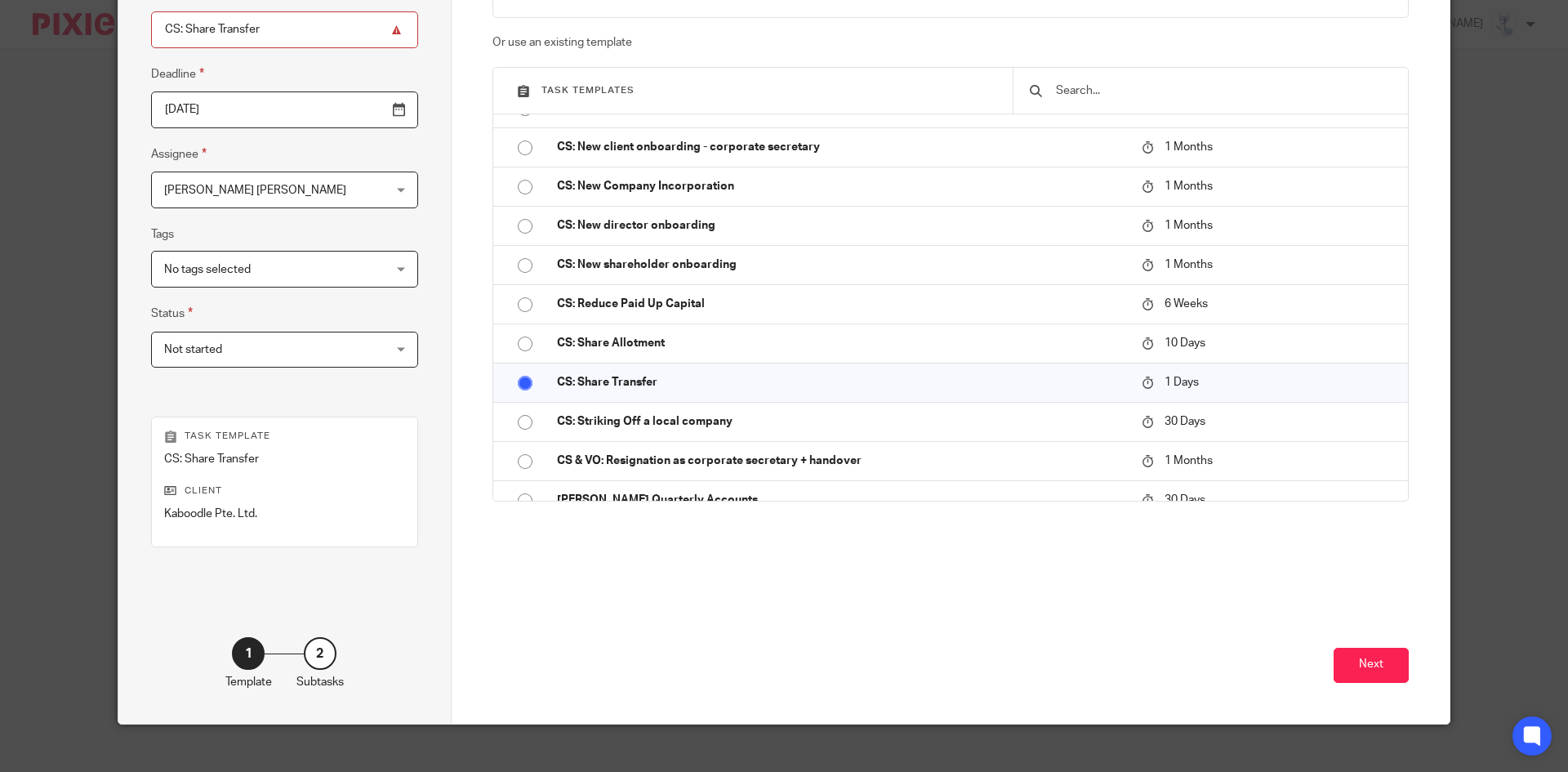
scroll to position [193, 0]
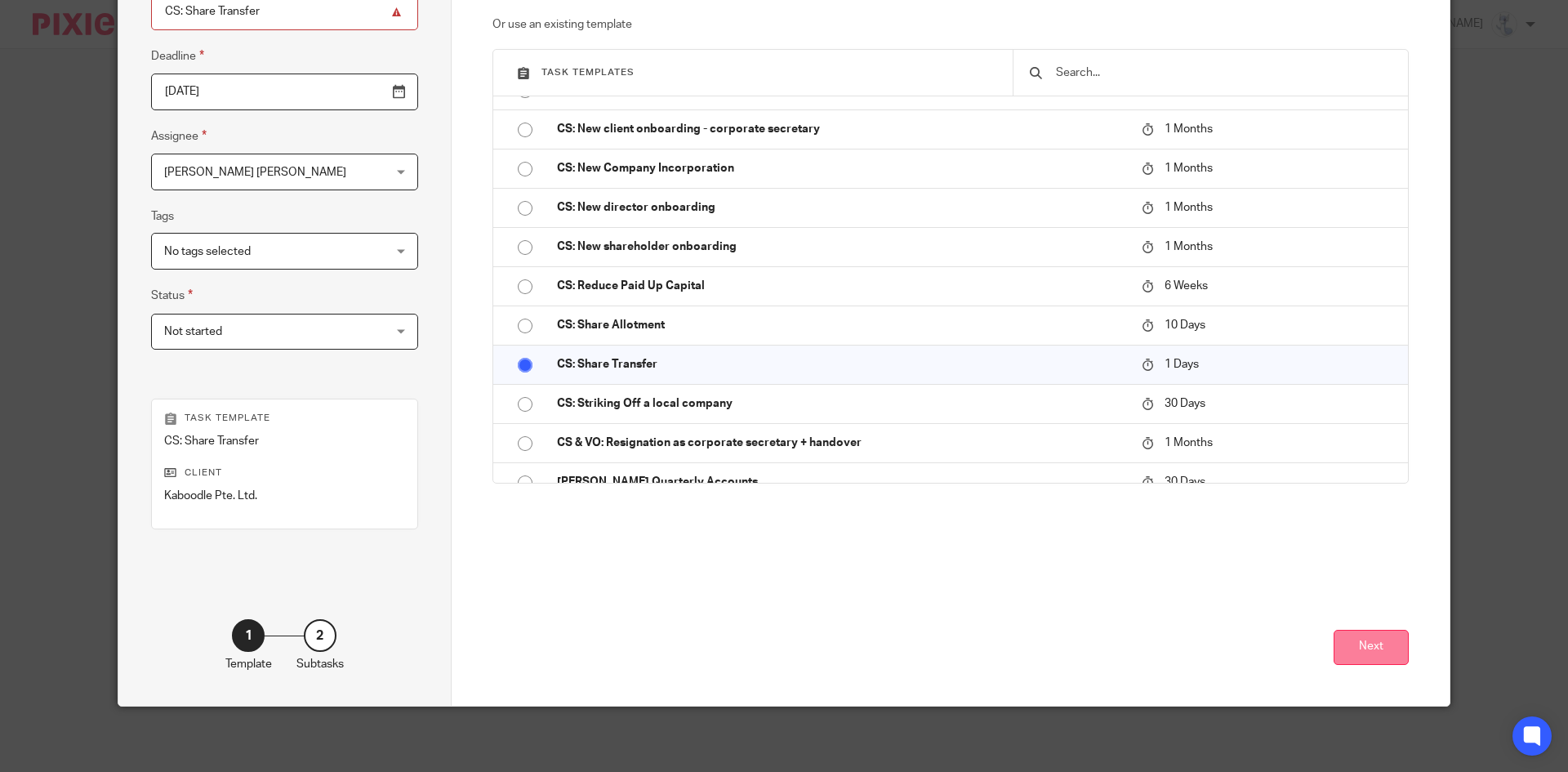
click at [1372, 655] on button "Next" at bounding box center [1371, 648] width 75 height 35
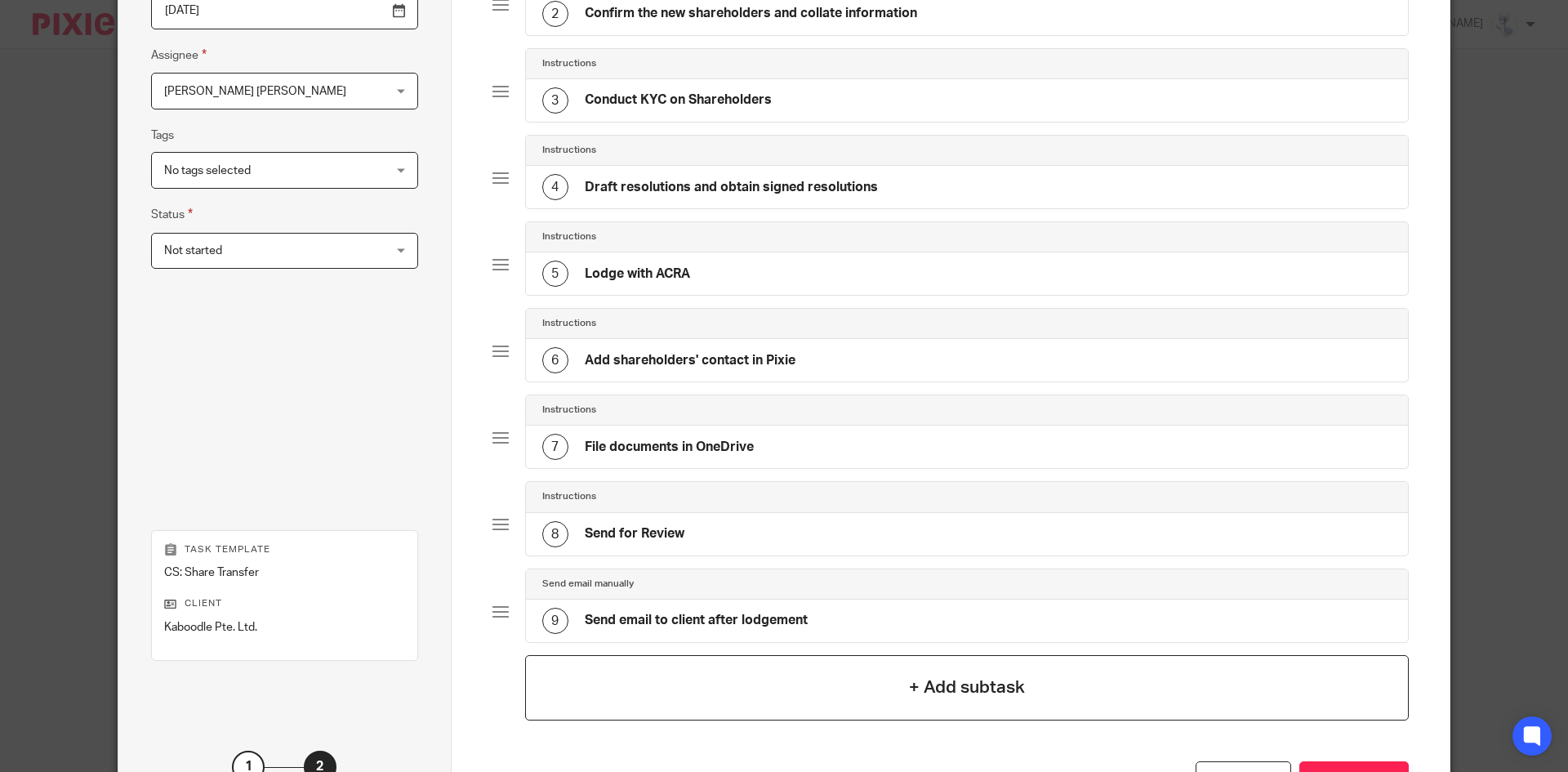
scroll to position [405, 0]
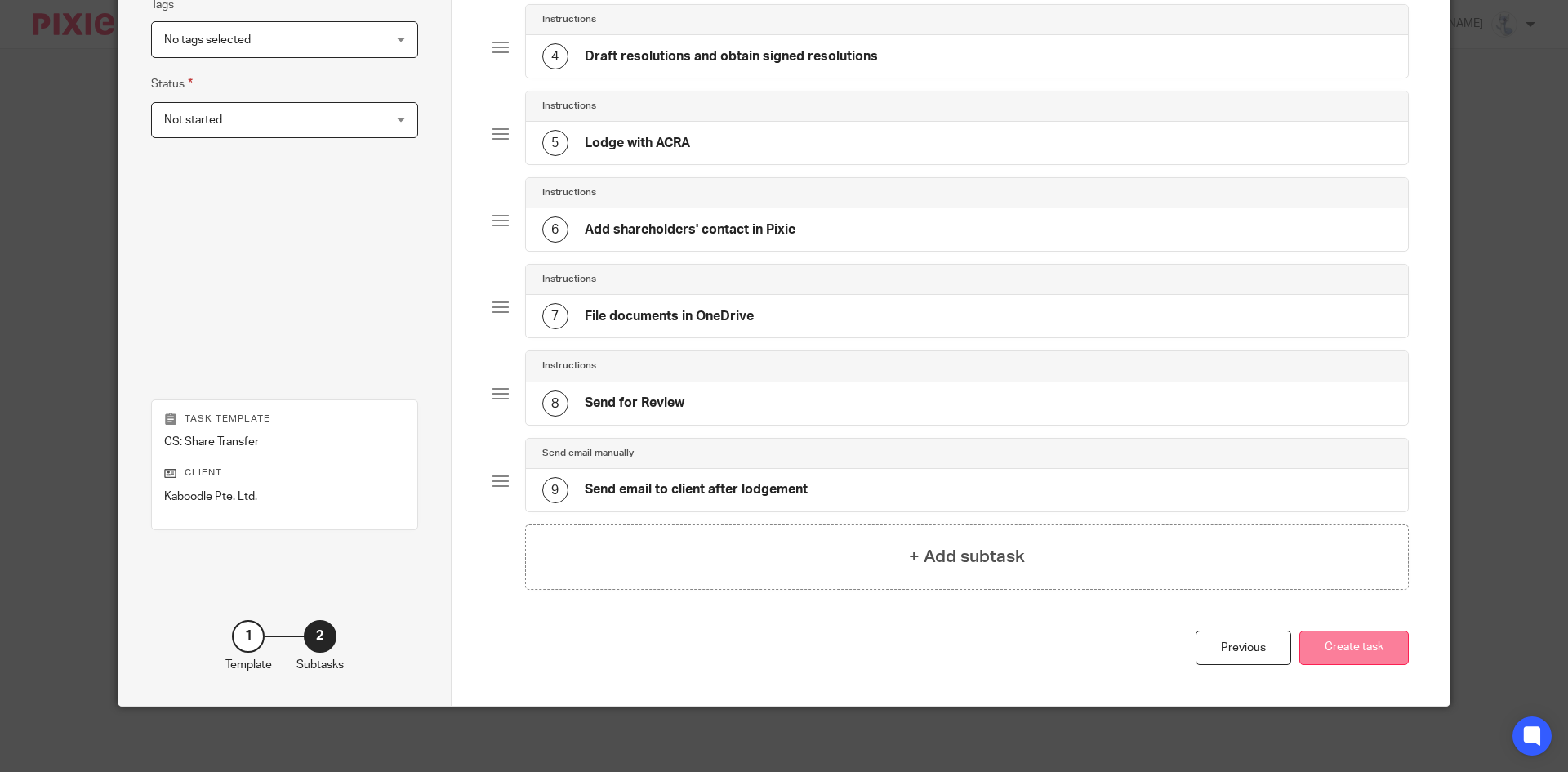
click at [1359, 645] on button "Create task" at bounding box center [1354, 648] width 110 height 35
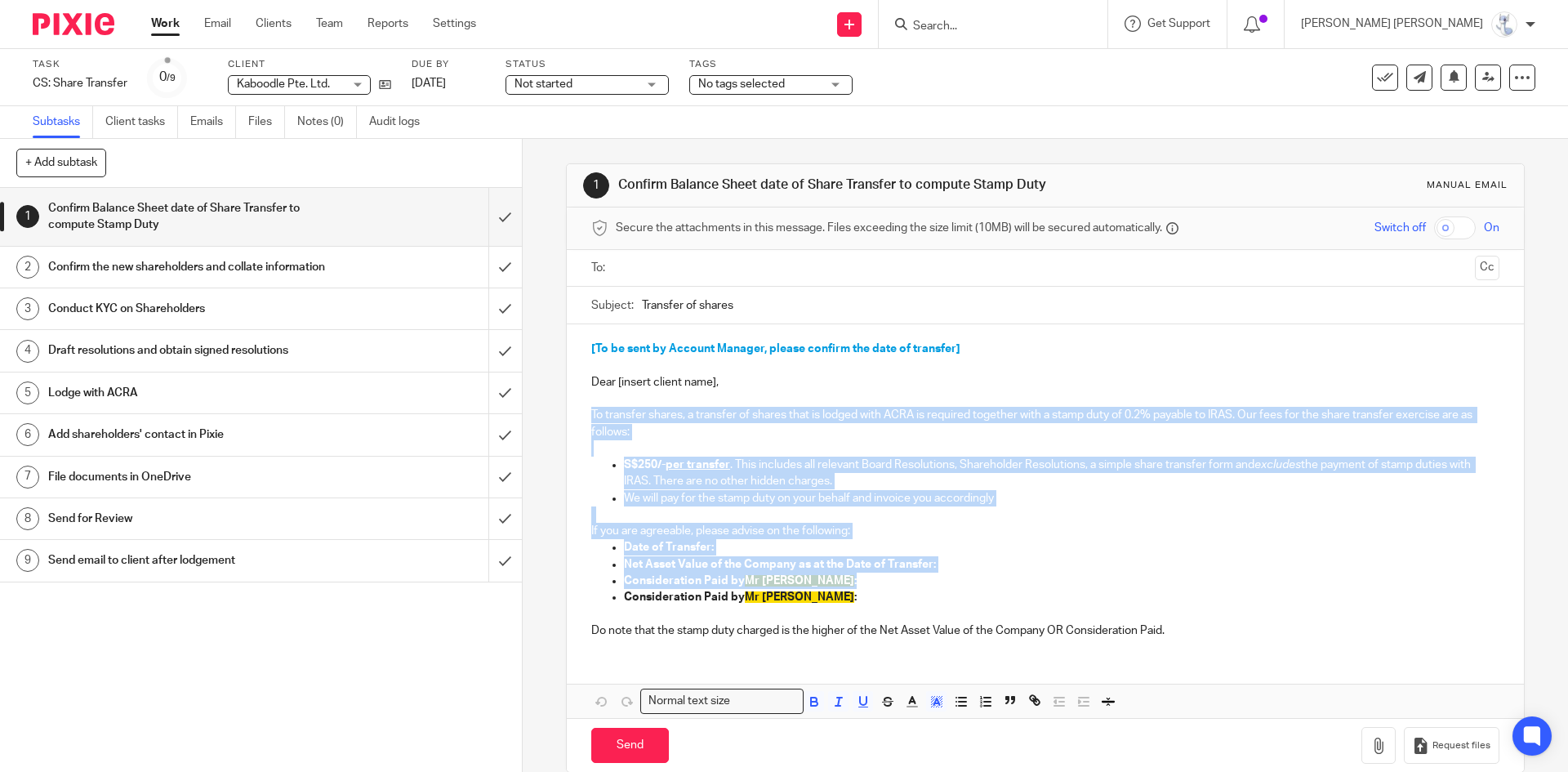
drag, startPoint x: 588, startPoint y: 412, endPoint x: 1036, endPoint y: 574, distance: 476.4
click at [1036, 574] on div "[To be sent by Account Manager, please confirm the date of transfer] Dear [inse…" at bounding box center [1045, 487] width 956 height 327
copy div "To transfer shares, a transfer of shares that is lodged with ACRA is required t…"
click at [807, 538] on p "If you are agreeable, please advise on the following:" at bounding box center [1045, 530] width 908 height 17
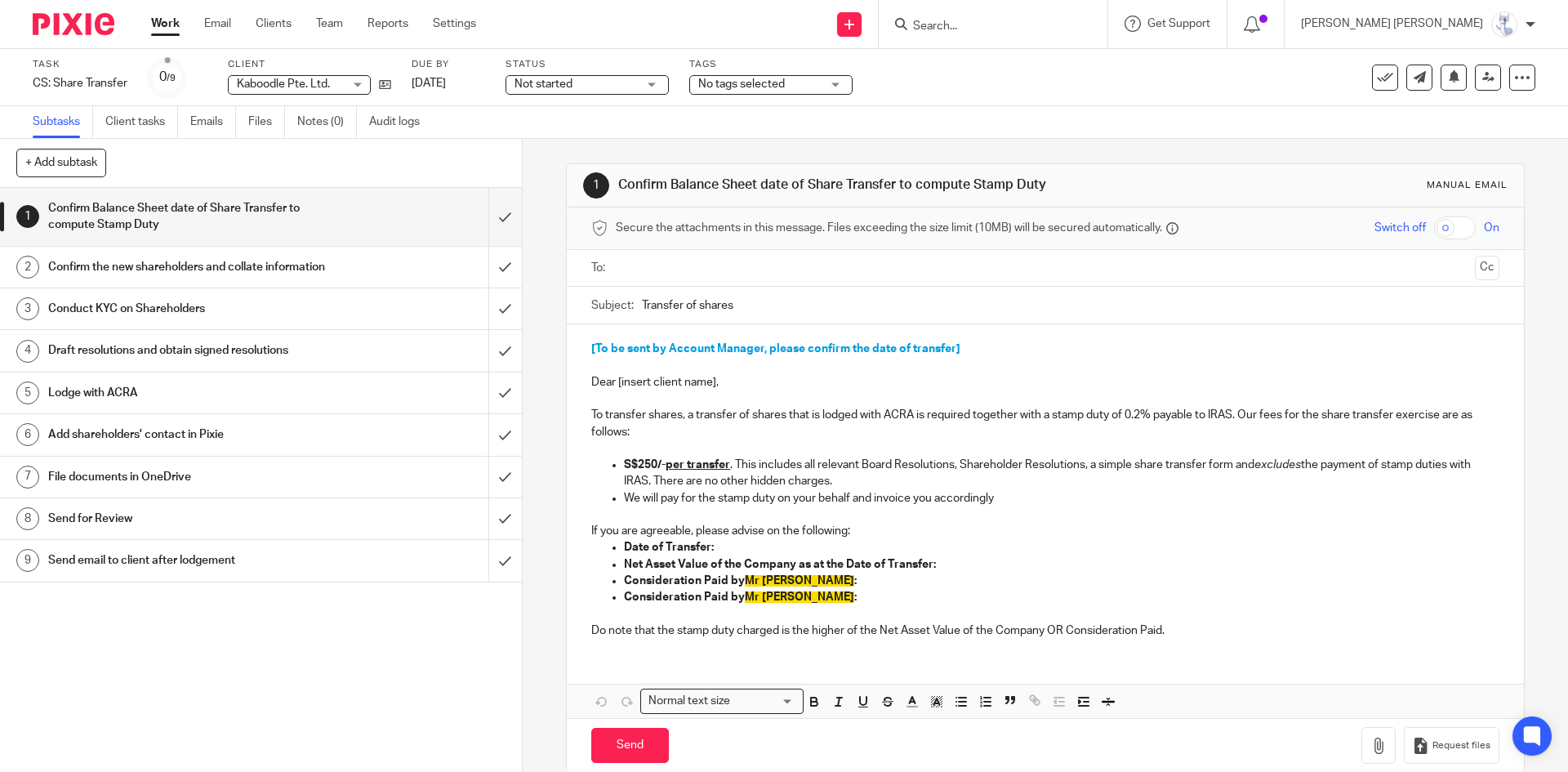
click at [234, 279] on h1 "Confirm the new shareholders and collate information" at bounding box center [190, 266] width 283 height 24
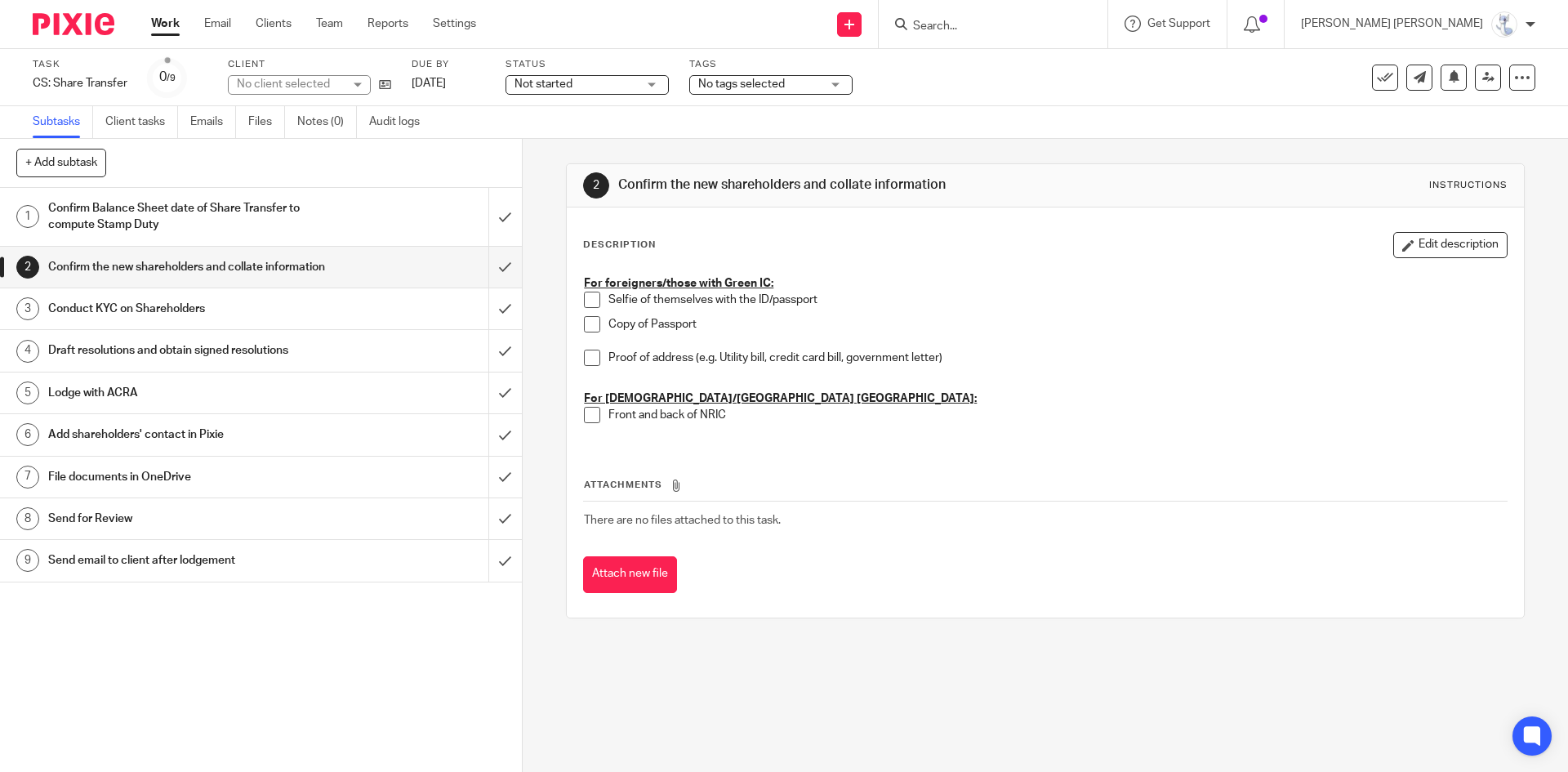
click at [194, 313] on h1 "Conduct KYC on Shareholders" at bounding box center [190, 308] width 283 height 24
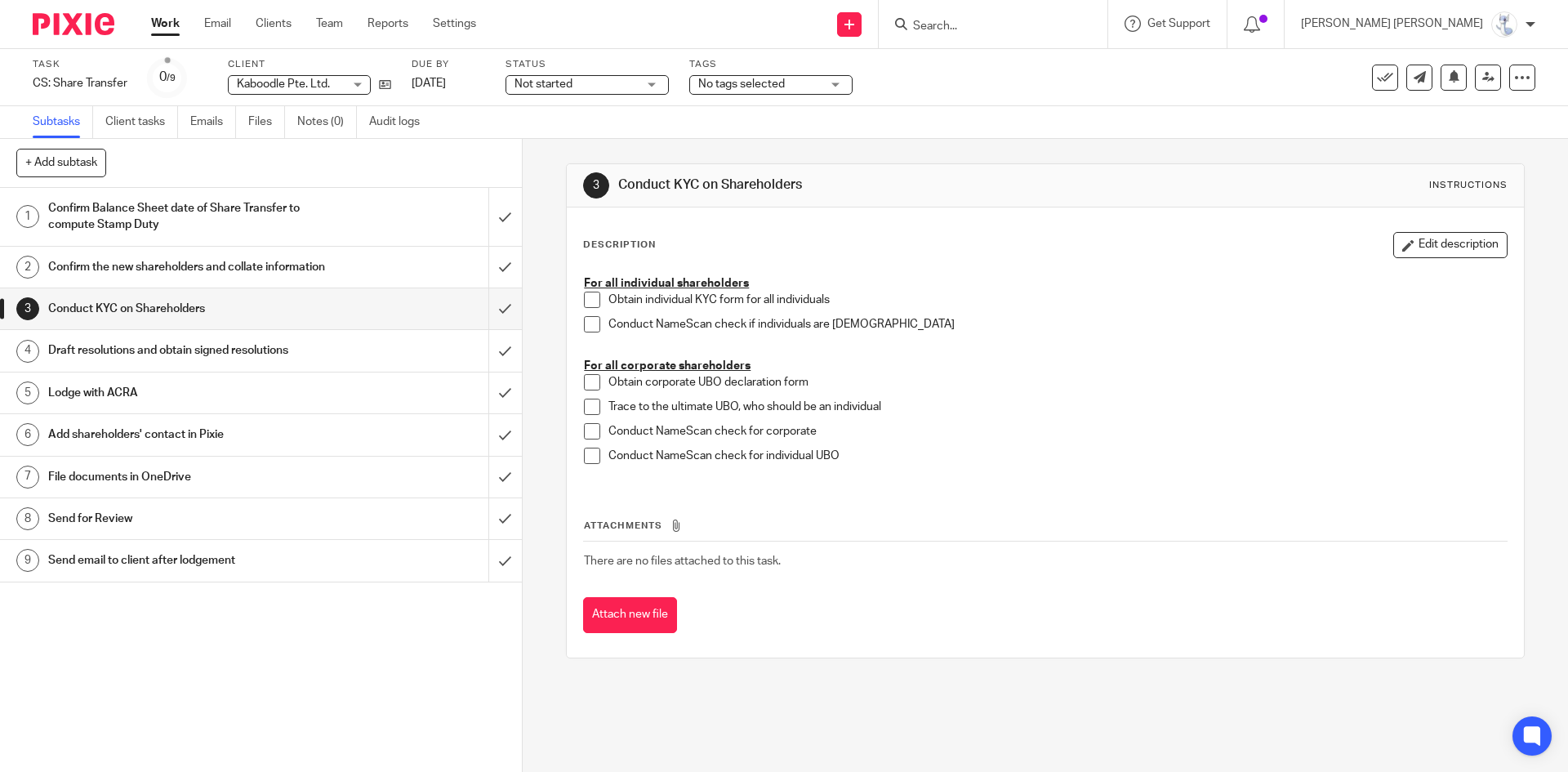
click at [160, 240] on link "1 Confirm Balance Sheet date of Share Transfer to compute Stamp Duty" at bounding box center [244, 217] width 488 height 58
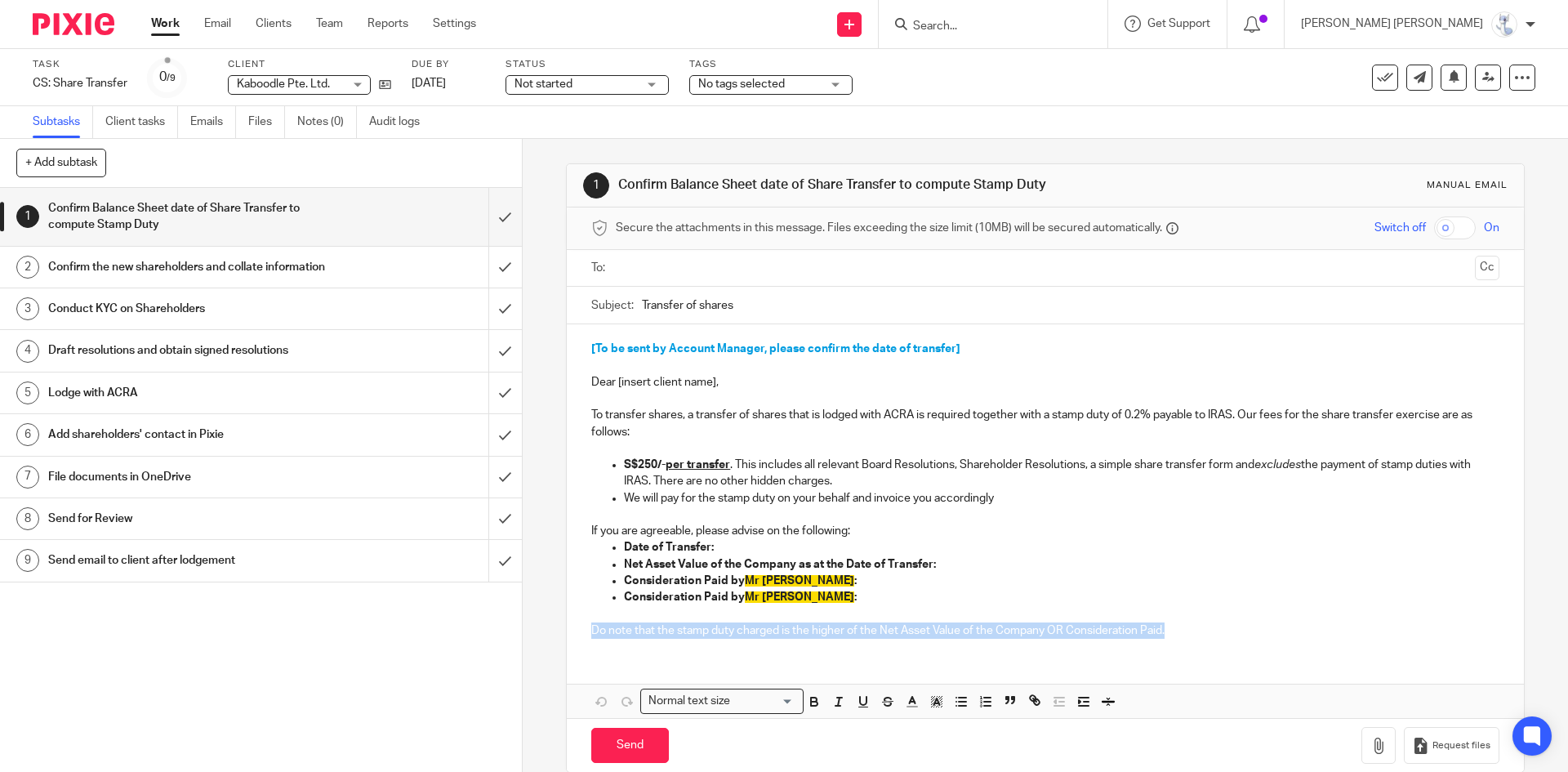
drag, startPoint x: 1178, startPoint y: 628, endPoint x: 574, endPoint y: 622, distance: 604.0
click at [574, 622] on div "[To be sent by Account Manager, please confirm the date of transfer] Dear [inse…" at bounding box center [1045, 487] width 956 height 327
copy p "Do note that the stamp duty charged is the higher of the Net Asset Value of the…"
